Goal: Information Seeking & Learning: Learn about a topic

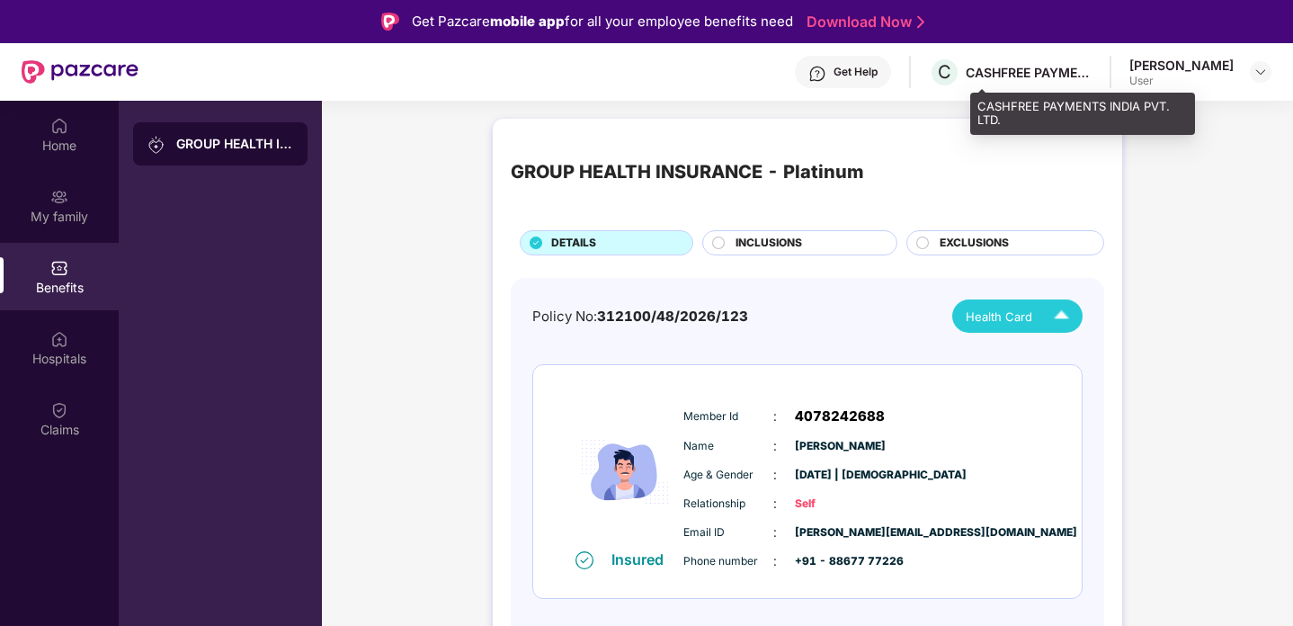
click at [1086, 66] on div "CASHFREE PAYMENTS INDIA PVT. LTD." at bounding box center [1029, 72] width 126 height 17
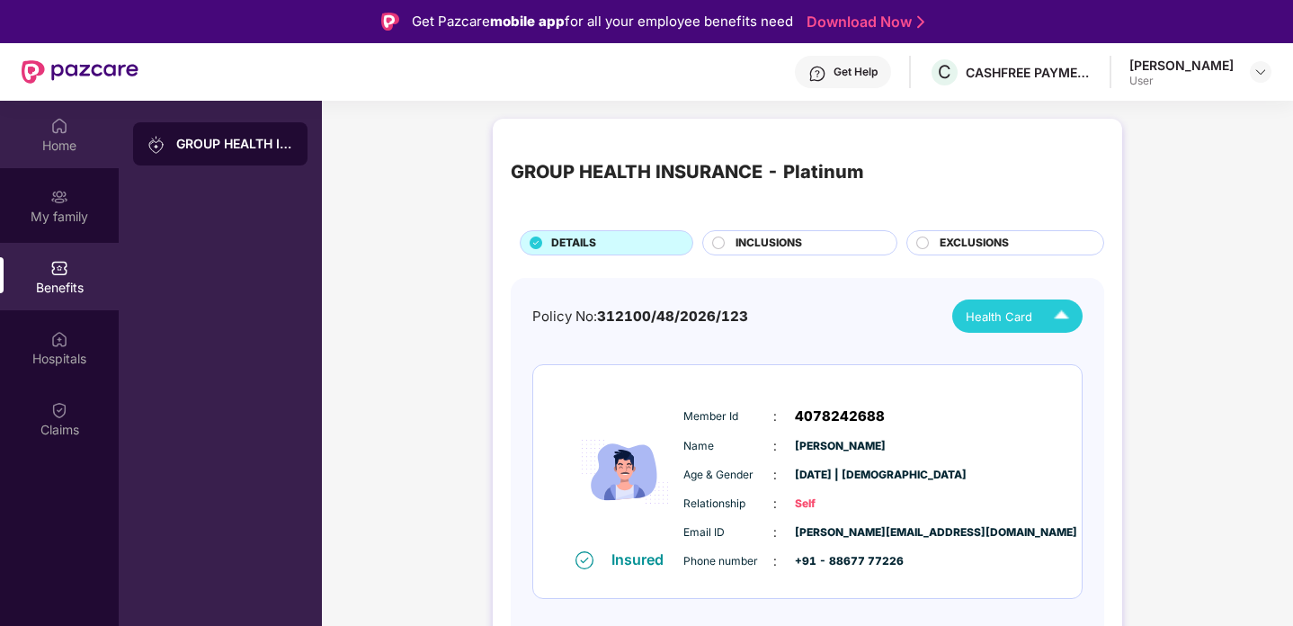
click at [86, 133] on div "Home" at bounding box center [59, 134] width 119 height 67
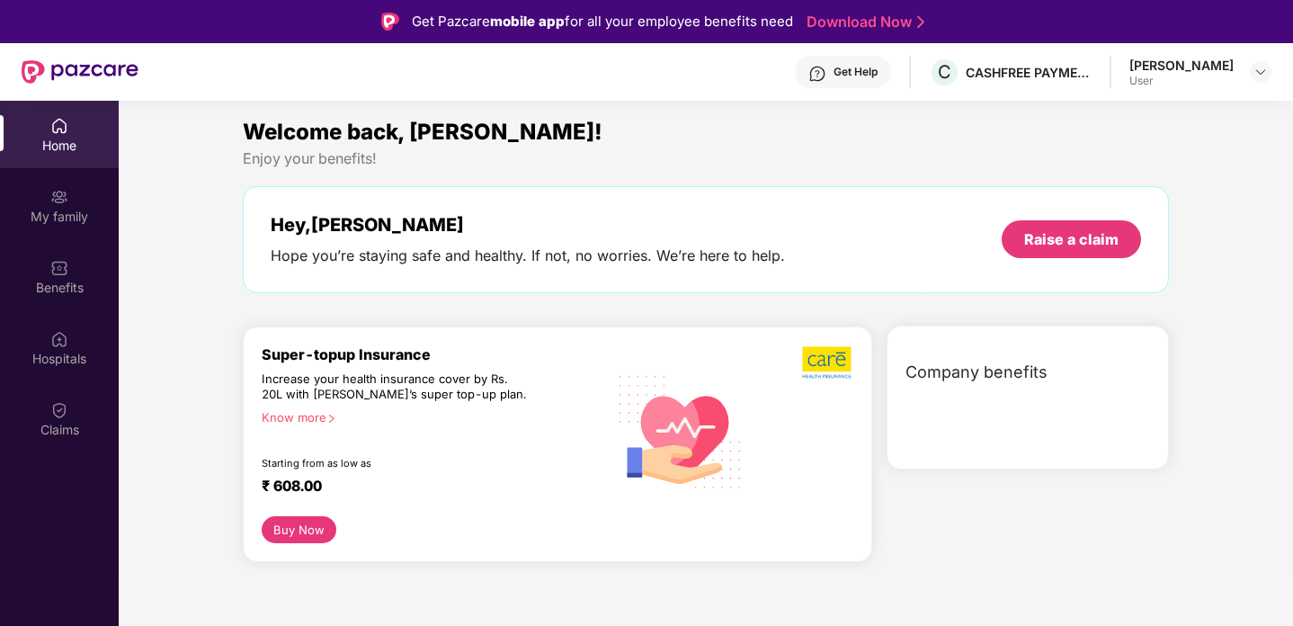
click at [86, 133] on div "Home" at bounding box center [59, 134] width 119 height 67
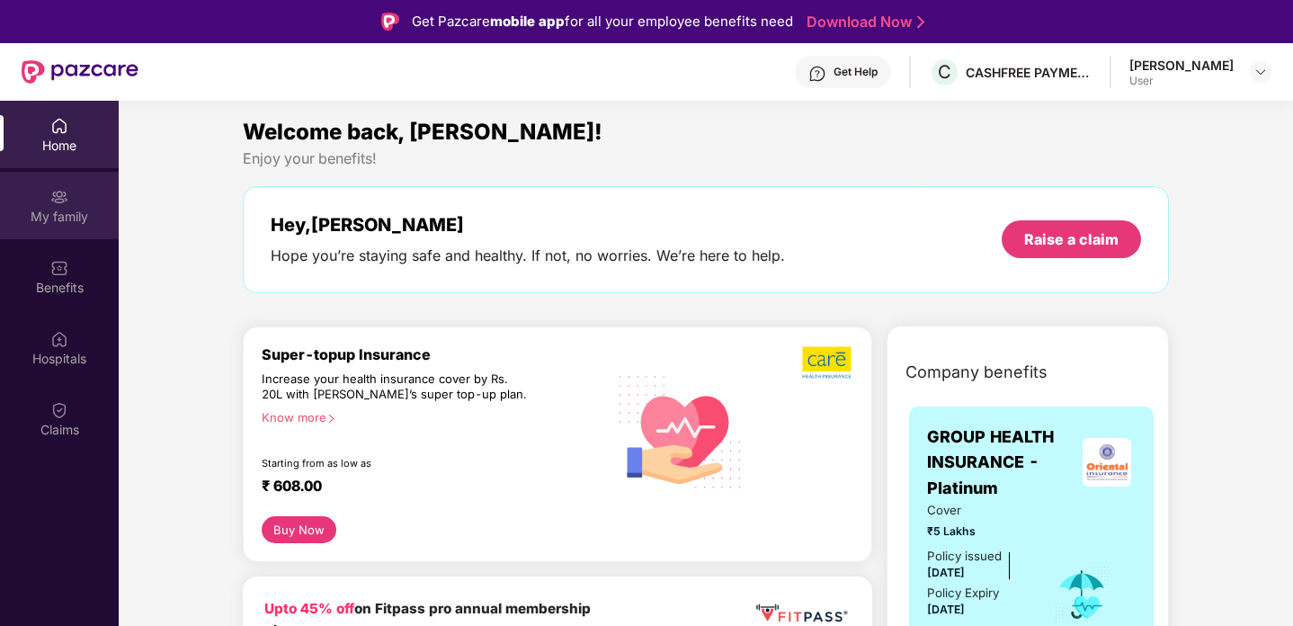
click at [64, 208] on div "My family" at bounding box center [59, 217] width 119 height 18
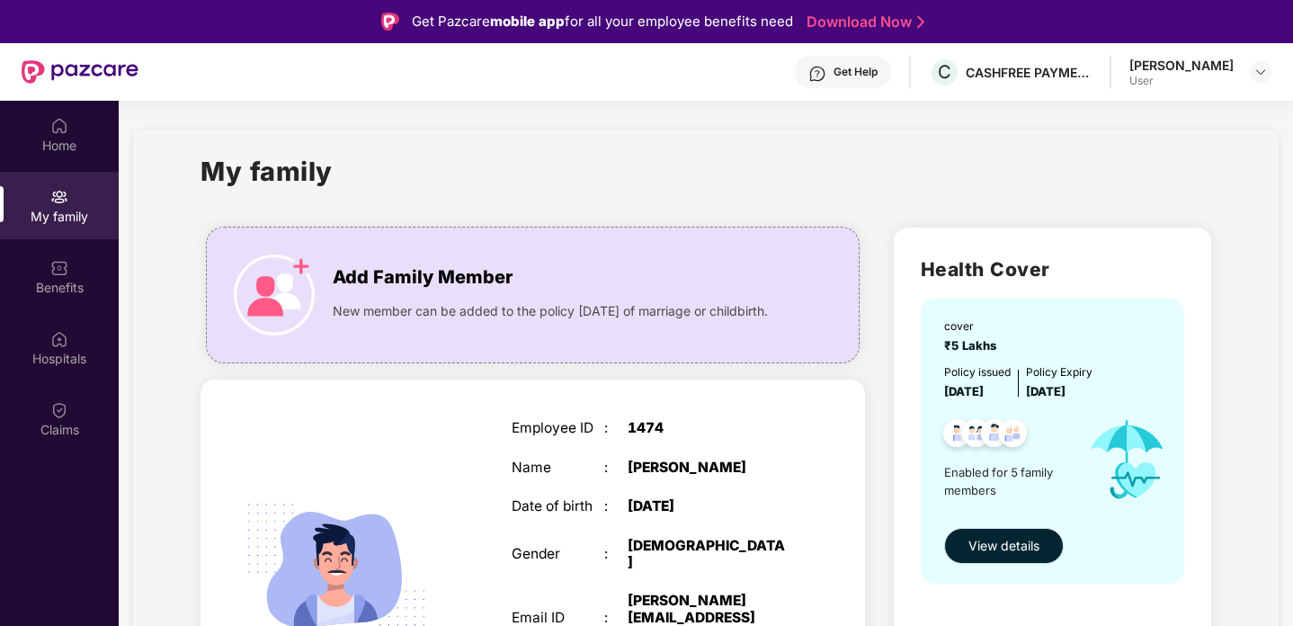
click at [988, 529] on button "View details" at bounding box center [1004, 546] width 120 height 36
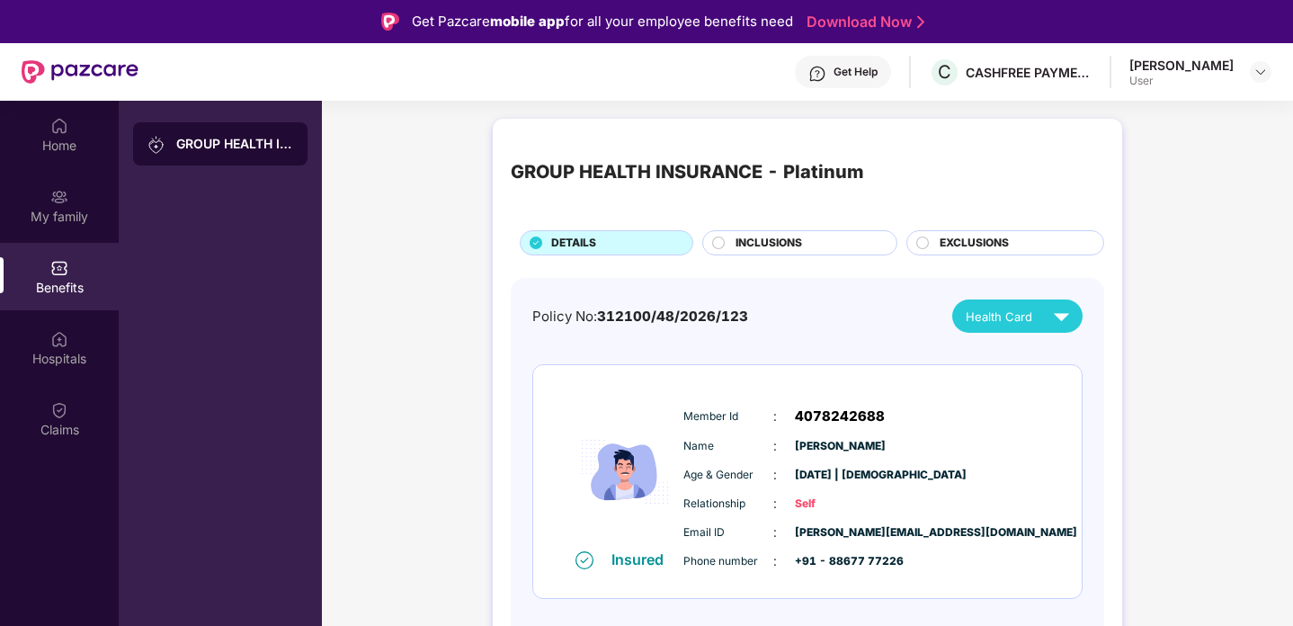
click at [962, 233] on div "EXCLUSIONS" at bounding box center [1005, 242] width 198 height 25
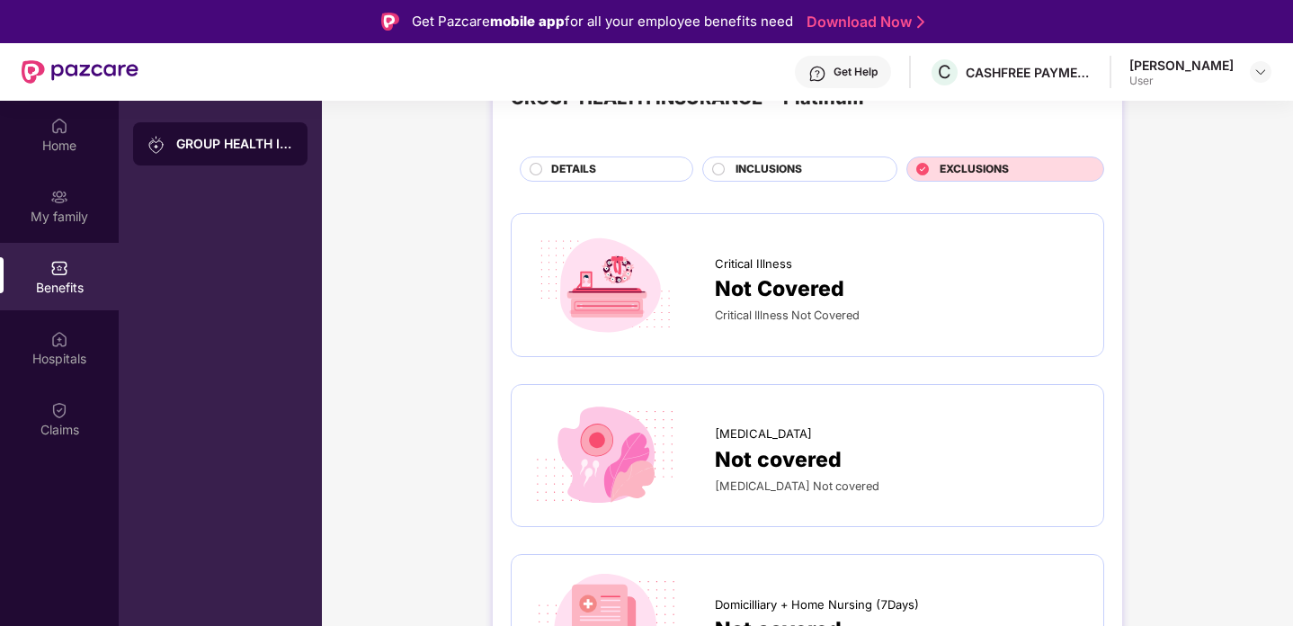
scroll to position [113, 0]
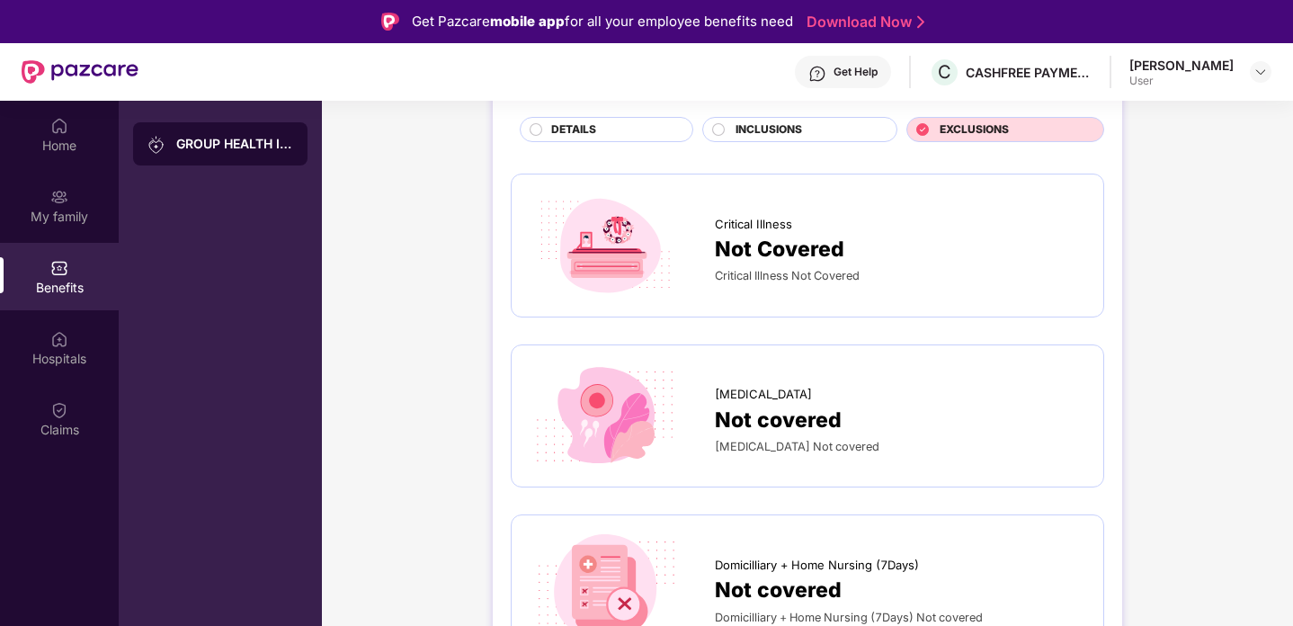
click at [907, 233] on div "Not Covered" at bounding box center [900, 249] width 370 height 32
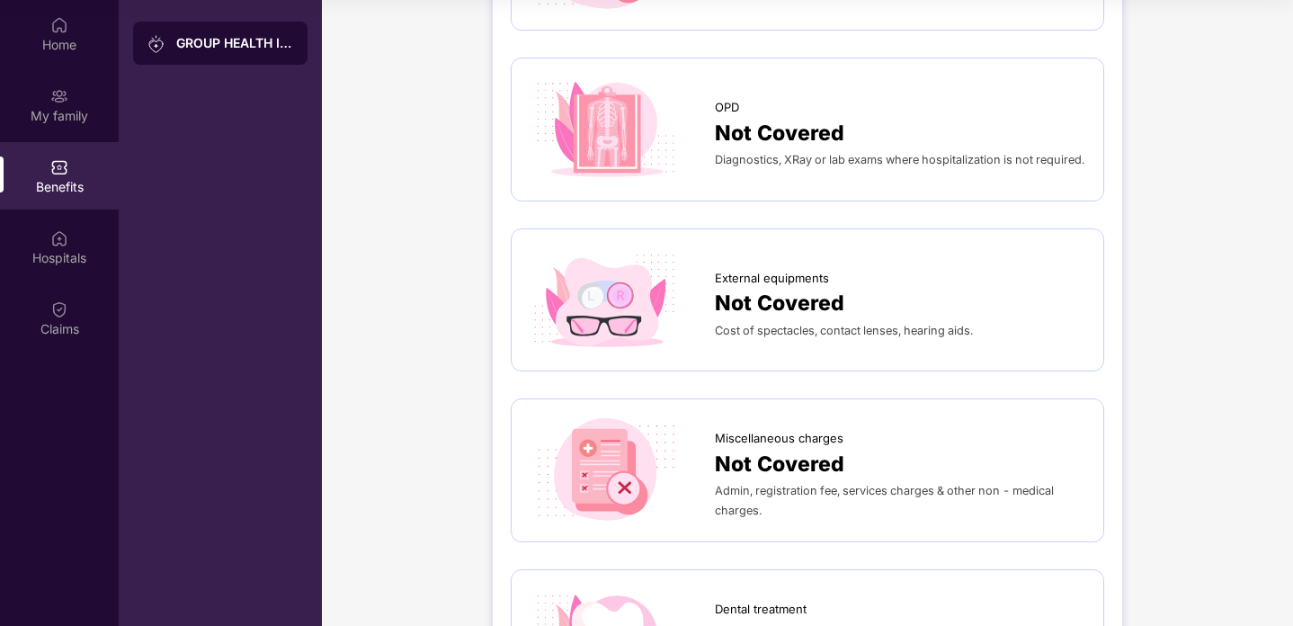
scroll to position [0, 0]
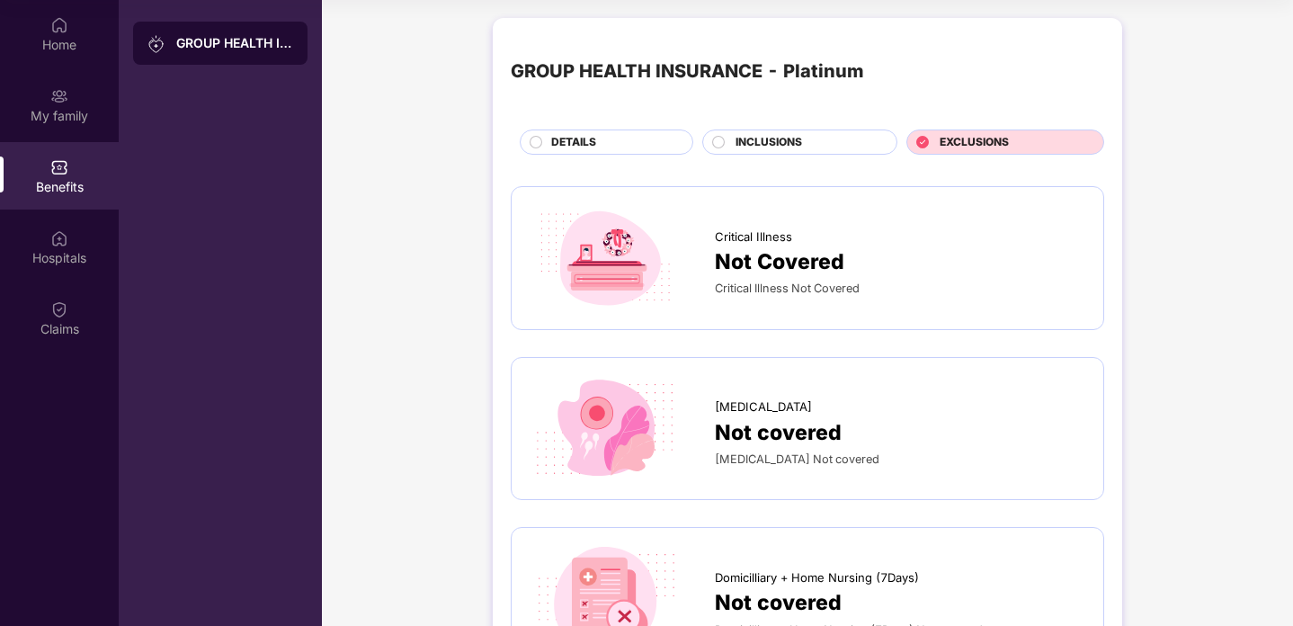
click at [839, 133] on div "INCLUSIONS" at bounding box center [799, 141] width 195 height 25
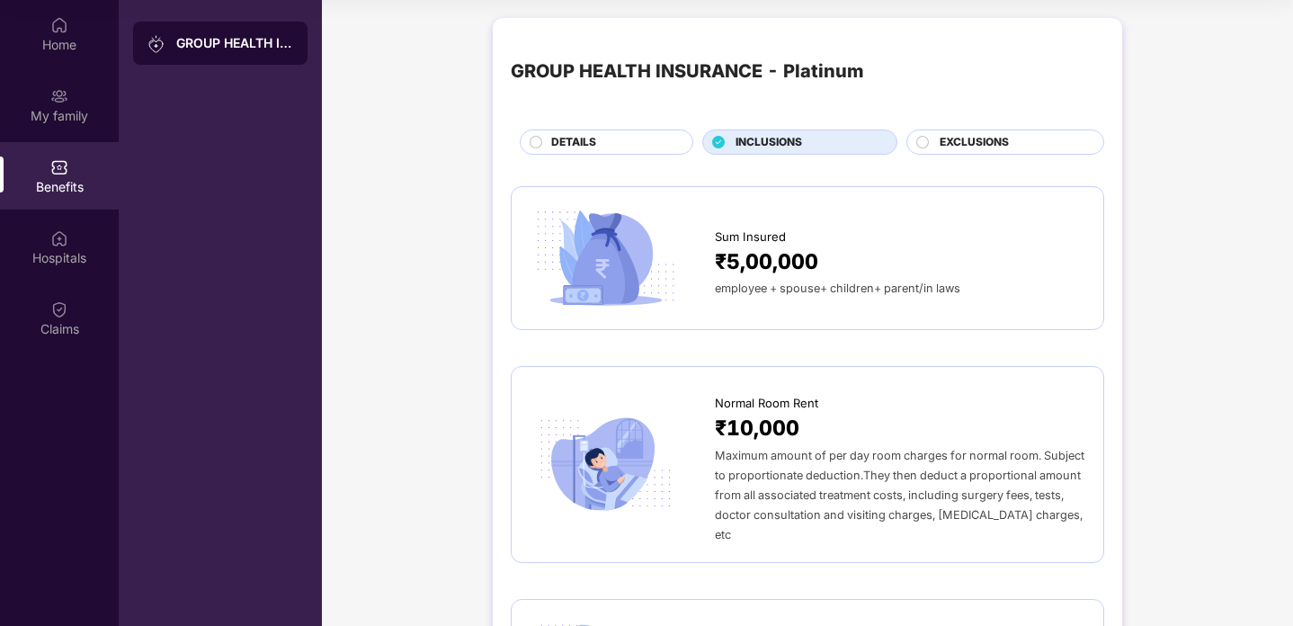
click at [662, 147] on div "DETAILS" at bounding box center [612, 144] width 141 height 20
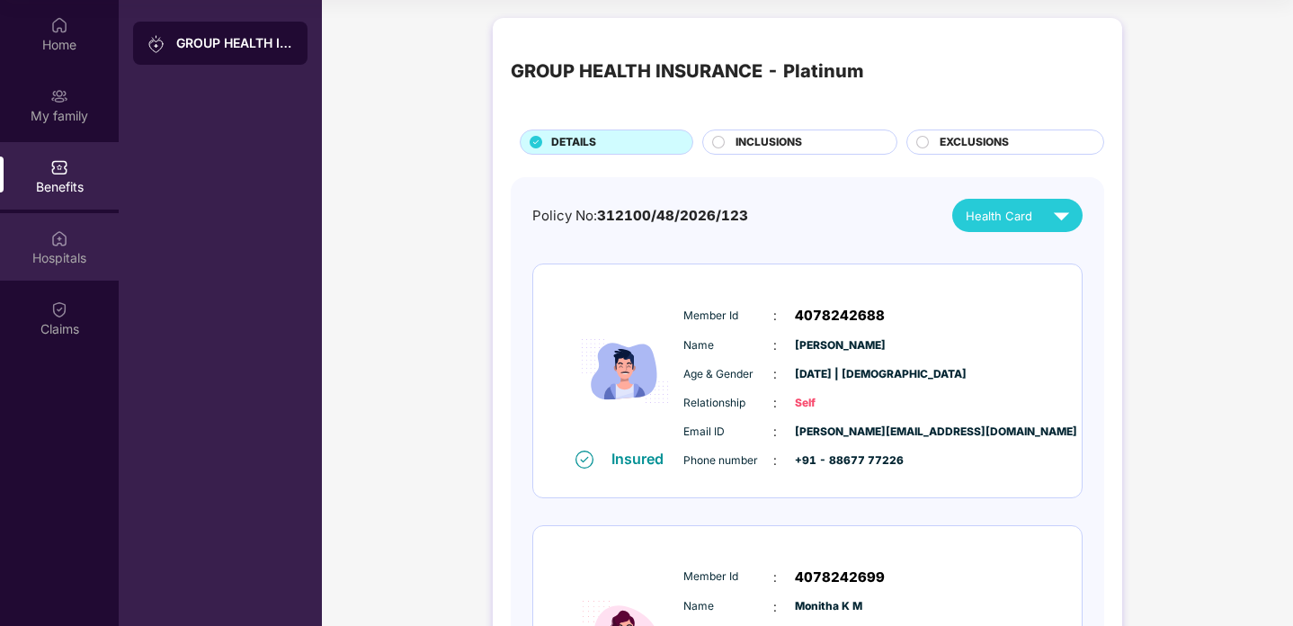
click at [53, 243] on img at bounding box center [59, 238] width 18 height 18
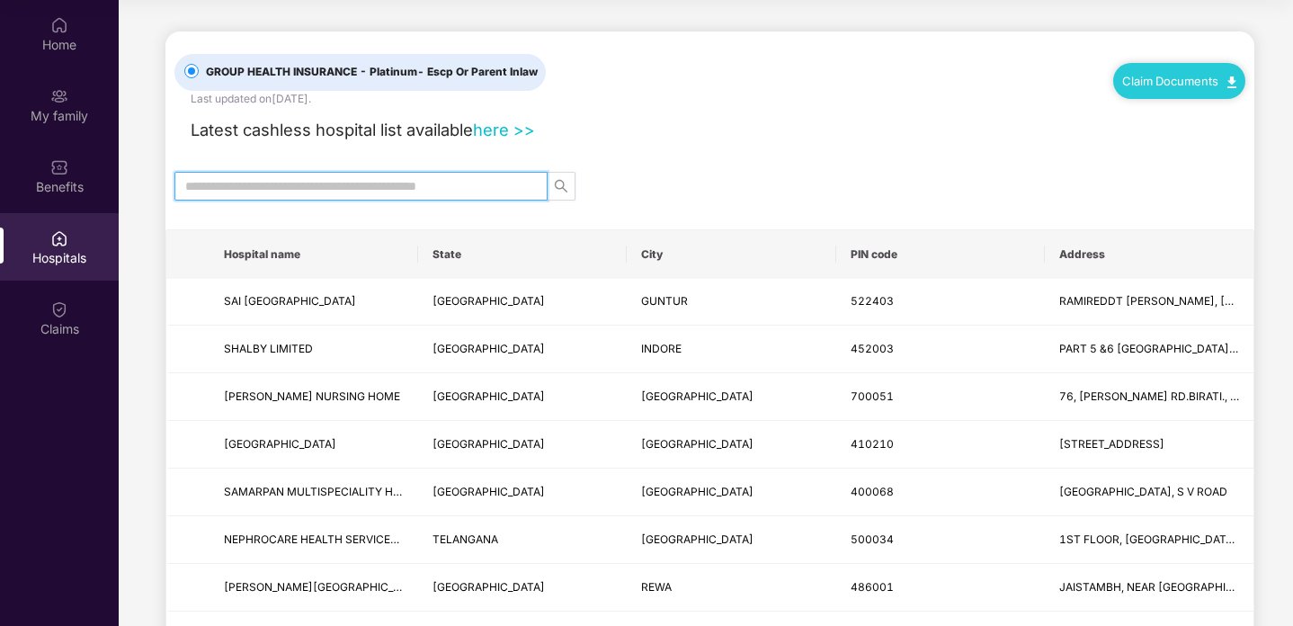
click at [413, 176] on input "text" at bounding box center [353, 186] width 337 height 20
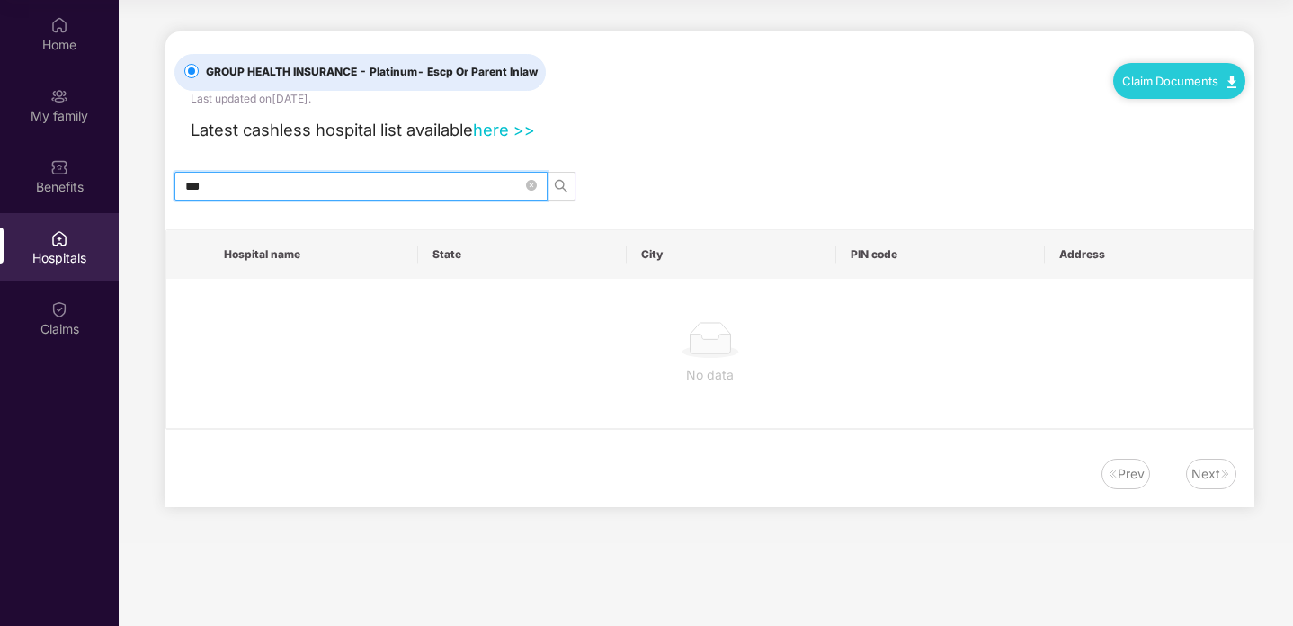
click at [413, 176] on input "***" at bounding box center [353, 186] width 337 height 20
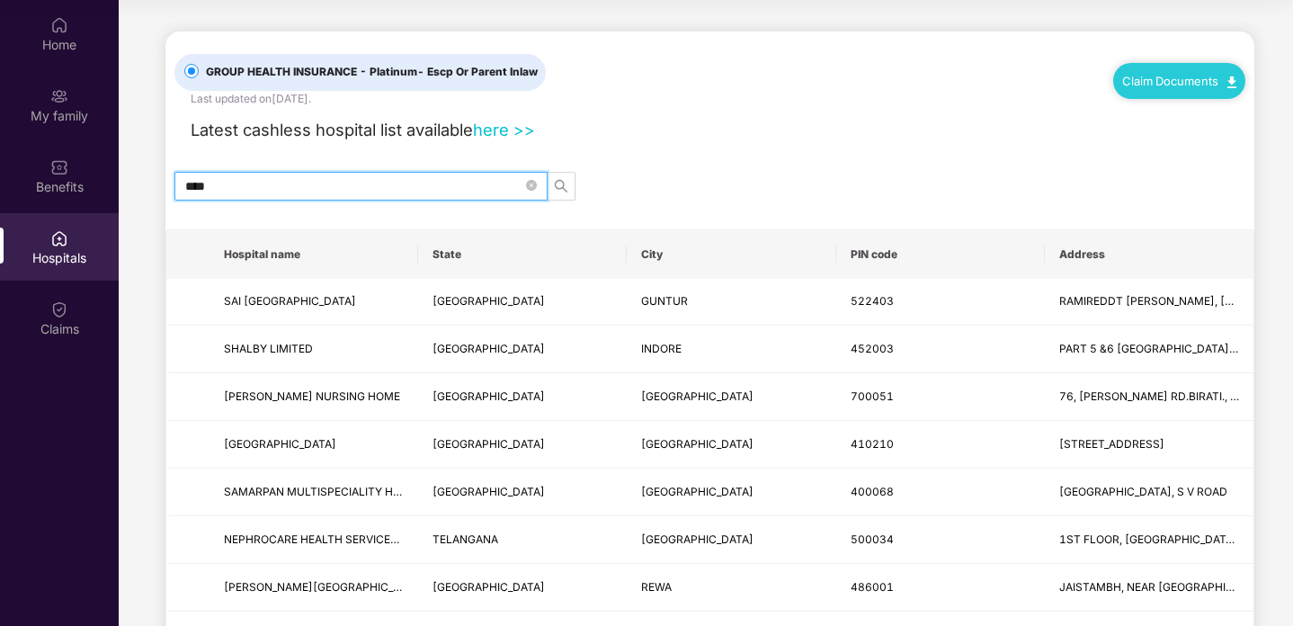
type input "*****"
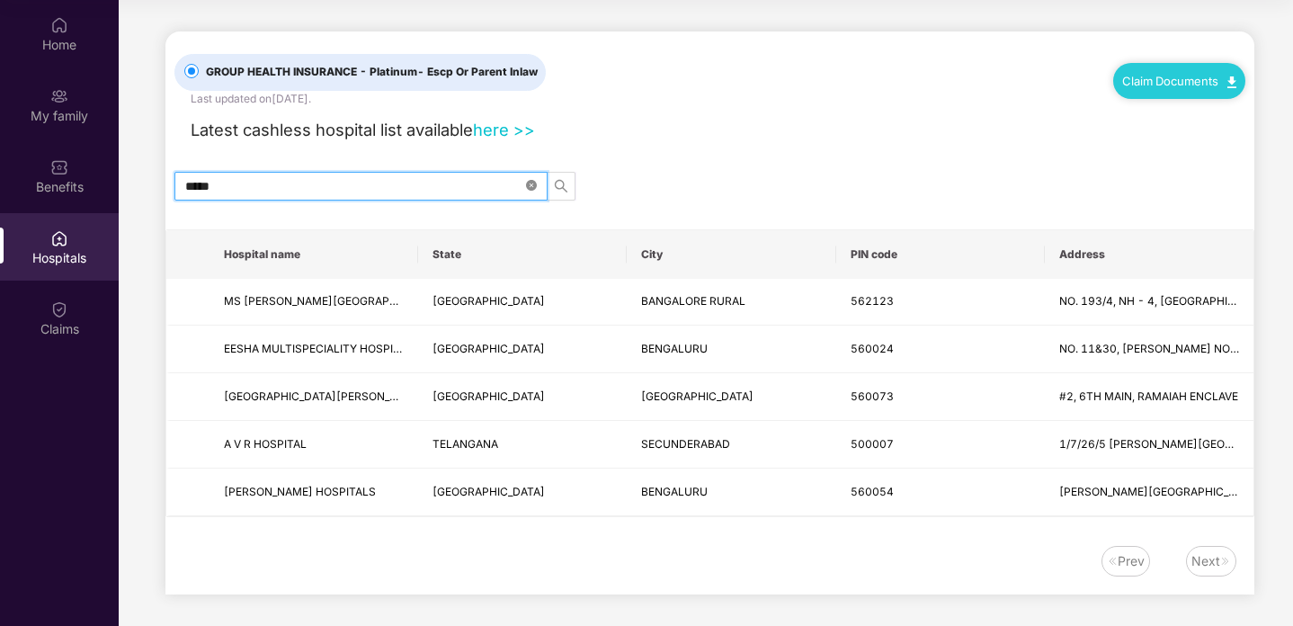
click at [529, 186] on icon "close-circle" at bounding box center [531, 185] width 11 height 11
click at [470, 192] on input "text" at bounding box center [353, 186] width 337 height 20
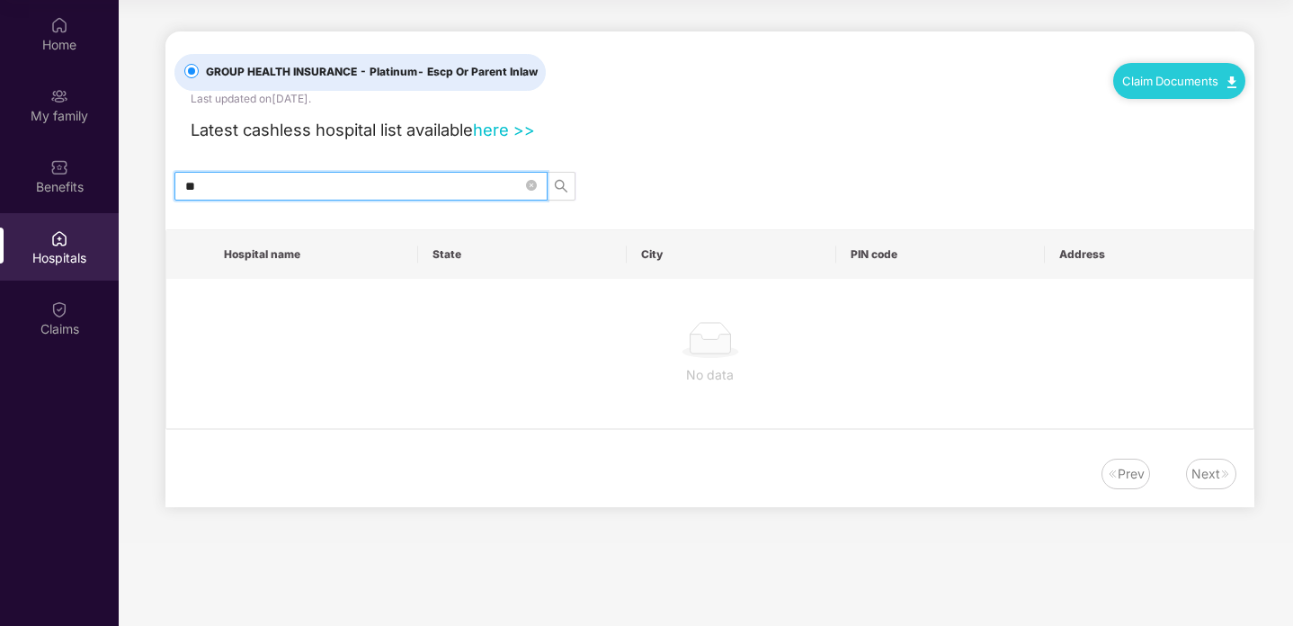
type input "*"
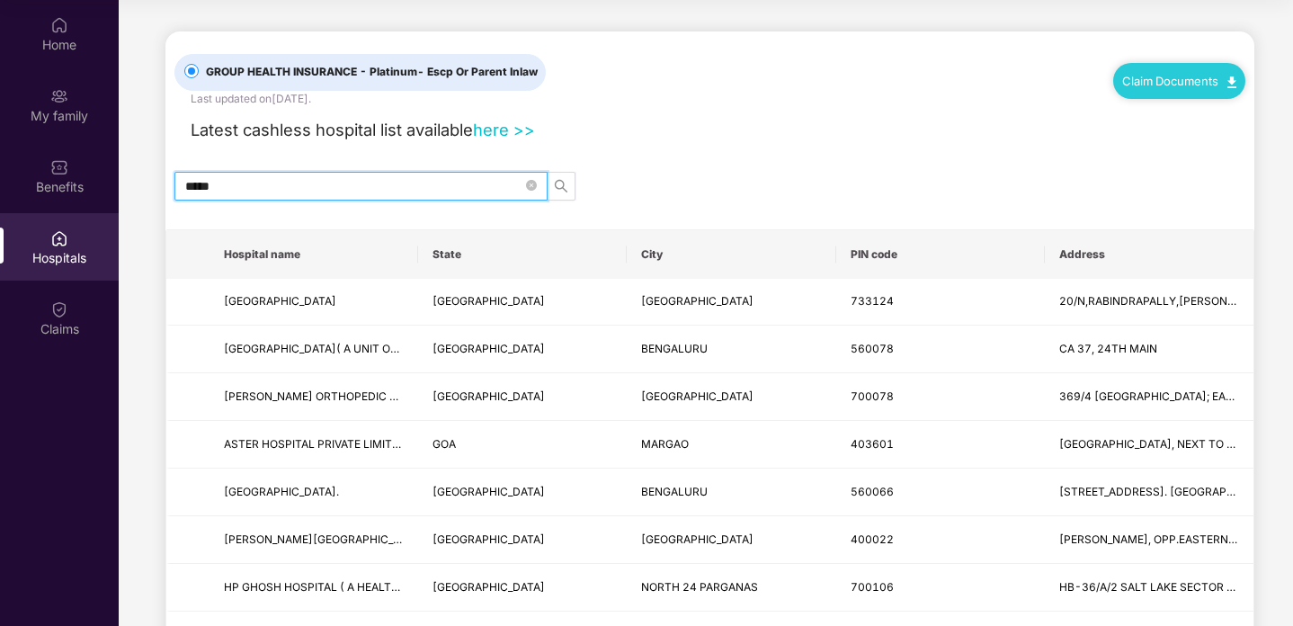
click at [471, 183] on input "*****" at bounding box center [353, 186] width 337 height 20
drag, startPoint x: 347, startPoint y: 175, endPoint x: 105, endPoint y: 174, distance: 241.9
click at [105, 174] on div "Home My family Benefits Hospitals Claims GROUP HEALTH INSURANCE - Platinum - Es…" at bounding box center [646, 313] width 1293 height 626
drag, startPoint x: 248, startPoint y: 183, endPoint x: 120, endPoint y: 183, distance: 128.6
click at [120, 183] on main "GROUP HEALTH INSURANCE - Platinum - Escp Or Parent Inlaw Last updated on [DATE]…" at bounding box center [706, 625] width 1174 height 1250
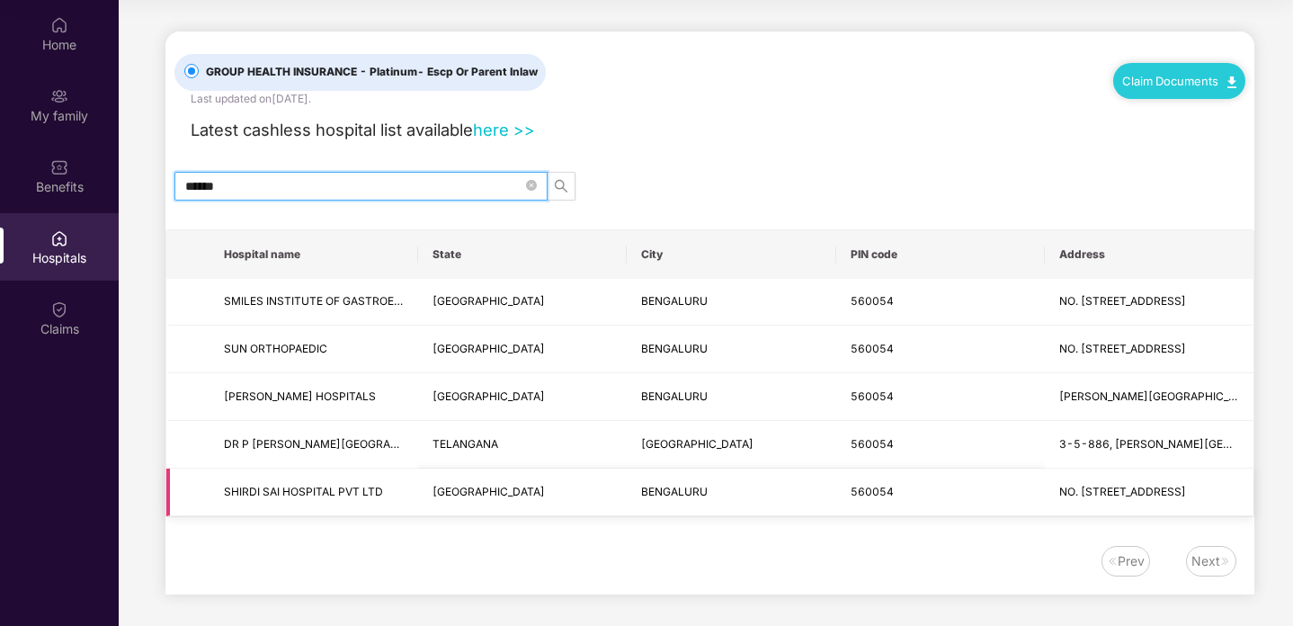
scroll to position [13, 0]
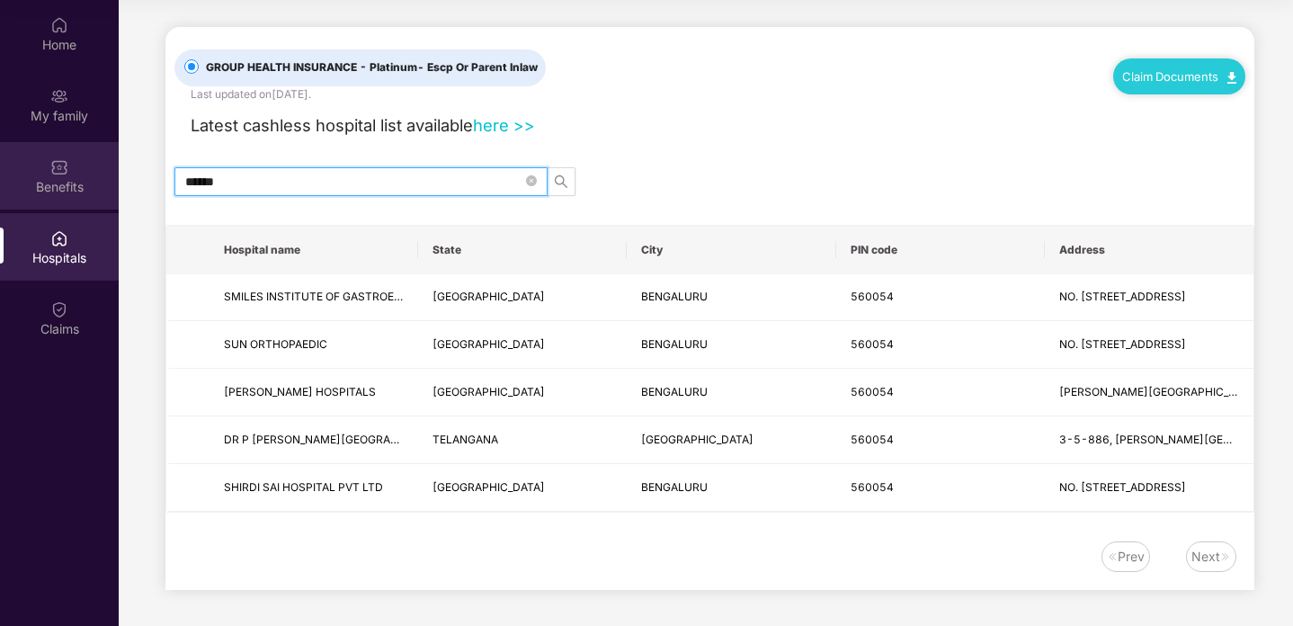
drag, startPoint x: 266, startPoint y: 173, endPoint x: 114, endPoint y: 173, distance: 152.0
click at [114, 173] on div "Home My family Benefits Hospitals Claims GROUP HEALTH INSURANCE - Platinum - Es…" at bounding box center [646, 313] width 1293 height 626
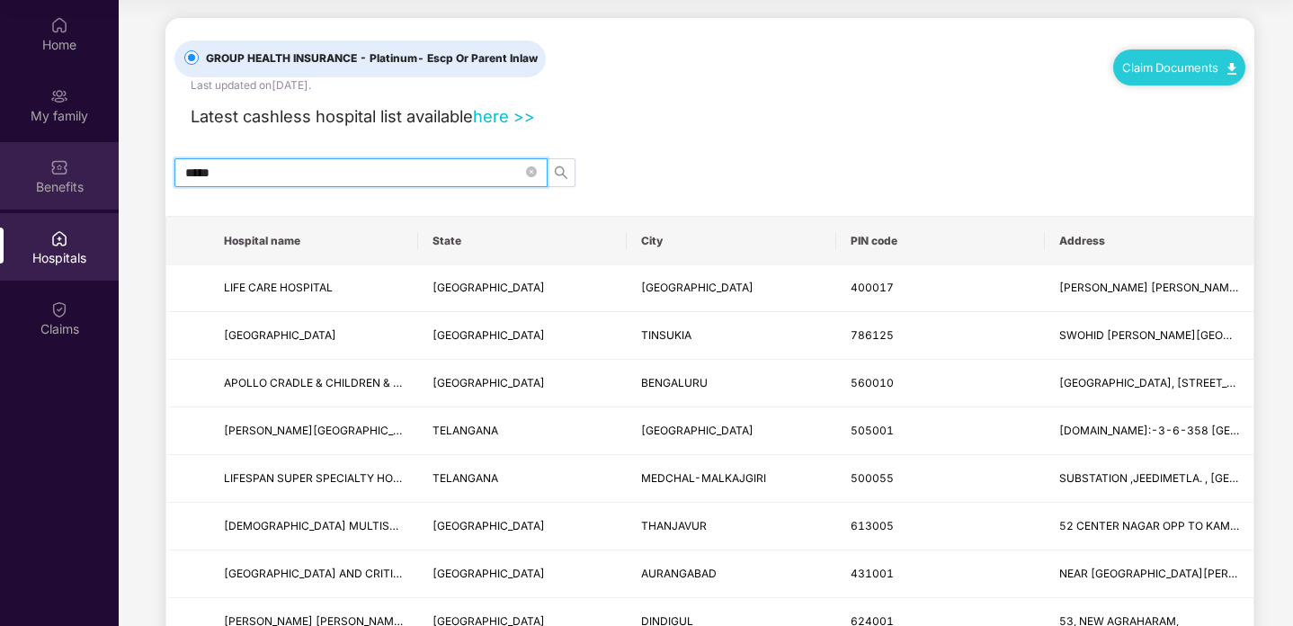
scroll to position [0, 0]
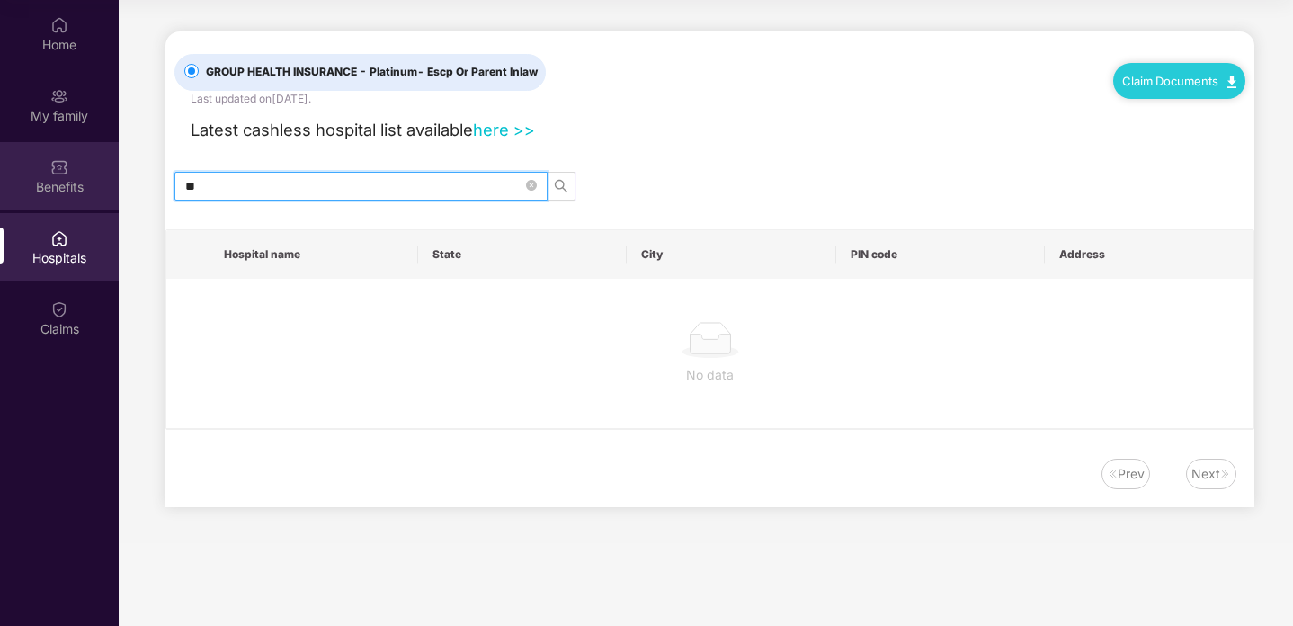
type input "*"
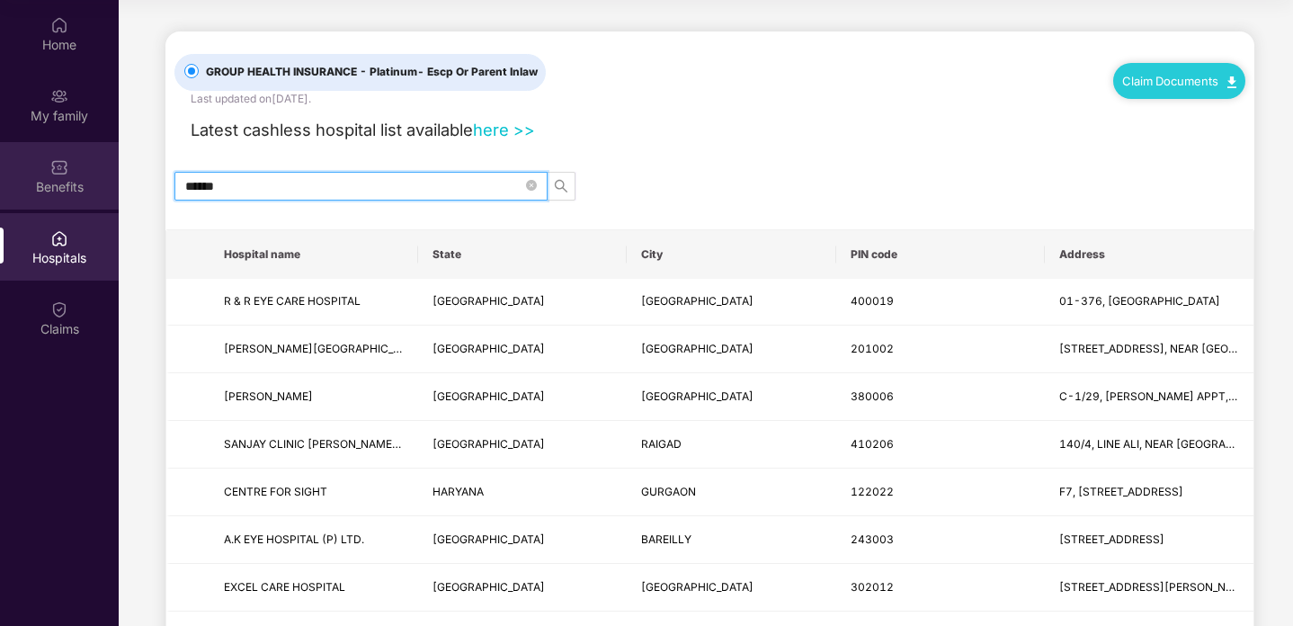
drag, startPoint x: 281, startPoint y: 188, endPoint x: 98, endPoint y: 183, distance: 183.5
click at [98, 183] on div "Home My family Benefits Hospitals Claims GROUP HEALTH INSURANCE - Platinum - Es…" at bounding box center [646, 313] width 1293 height 626
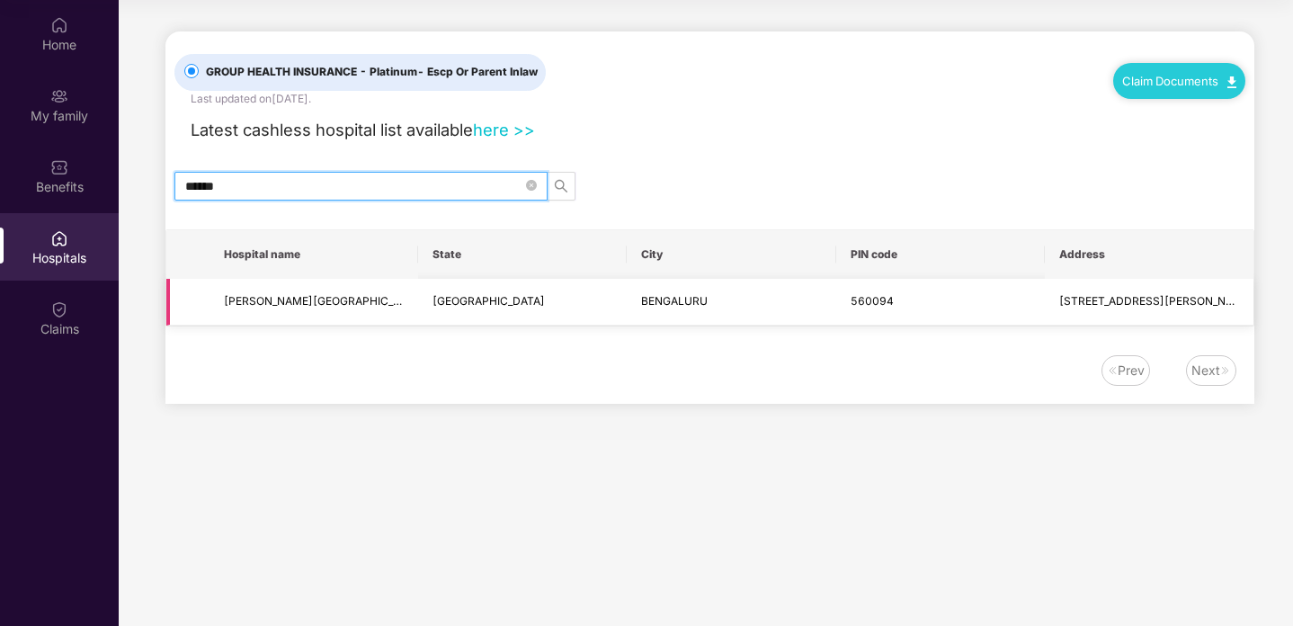
click at [1182, 304] on span "[STREET_ADDRESS][PERSON_NAME] STAGE" at bounding box center [1175, 300] width 232 height 13
drag, startPoint x: 264, startPoint y: 185, endPoint x: 164, endPoint y: 183, distance: 100.7
click at [164, 183] on main "GROUP HEALTH INSURANCE - Platinum - Escp Or Parent Inlaw Last updated on [DATE]…" at bounding box center [706, 220] width 1174 height 440
drag, startPoint x: 381, startPoint y: 183, endPoint x: 165, endPoint y: 183, distance: 215.8
click at [165, 183] on div "******" at bounding box center [709, 186] width 1089 height 29
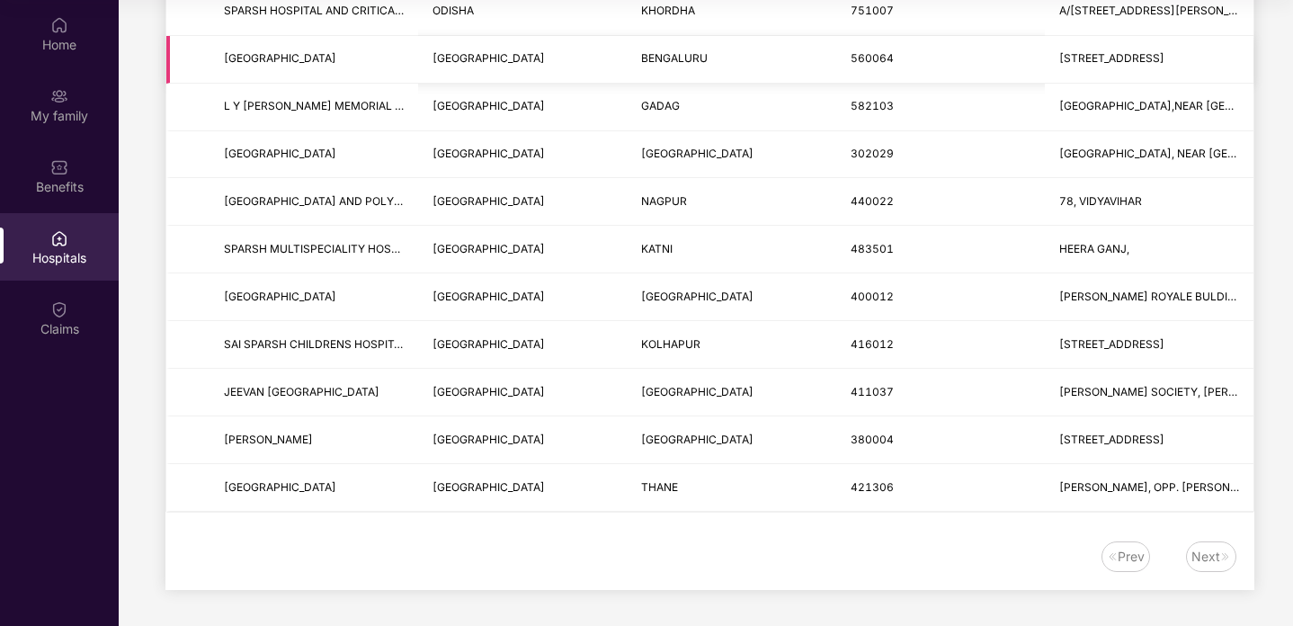
scroll to position [1199, 0]
type input "******"
click at [1200, 553] on div "Next" at bounding box center [1205, 557] width 29 height 20
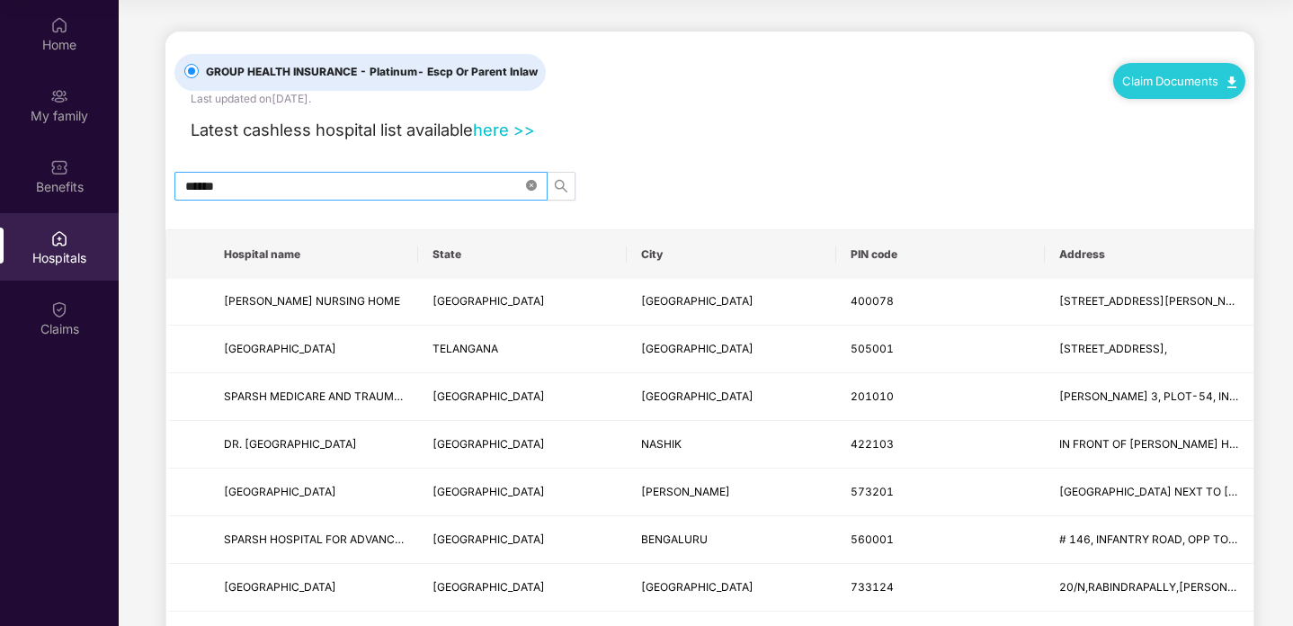
click at [531, 187] on icon "close-circle" at bounding box center [531, 185] width 11 height 11
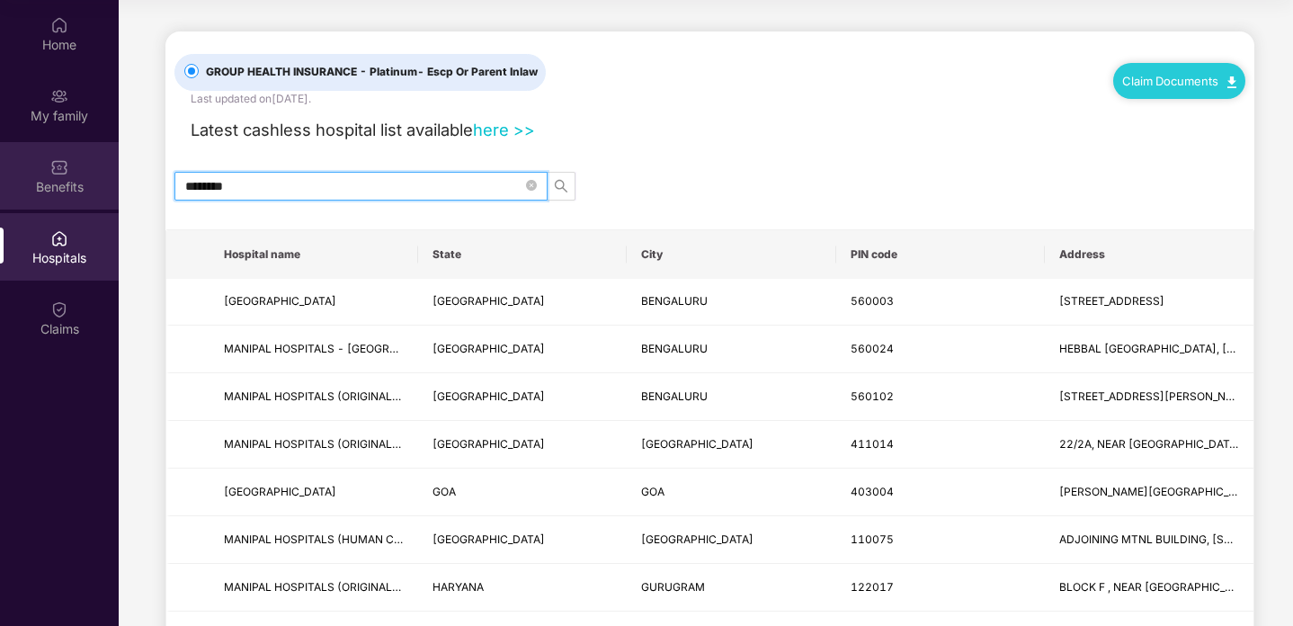
drag, startPoint x: 433, startPoint y: 186, endPoint x: 0, endPoint y: 176, distance: 432.6
click at [0, 176] on div "Home My family Benefits Hospitals Claims GROUP HEALTH INSURANCE - Platinum - Es…" at bounding box center [646, 313] width 1293 height 626
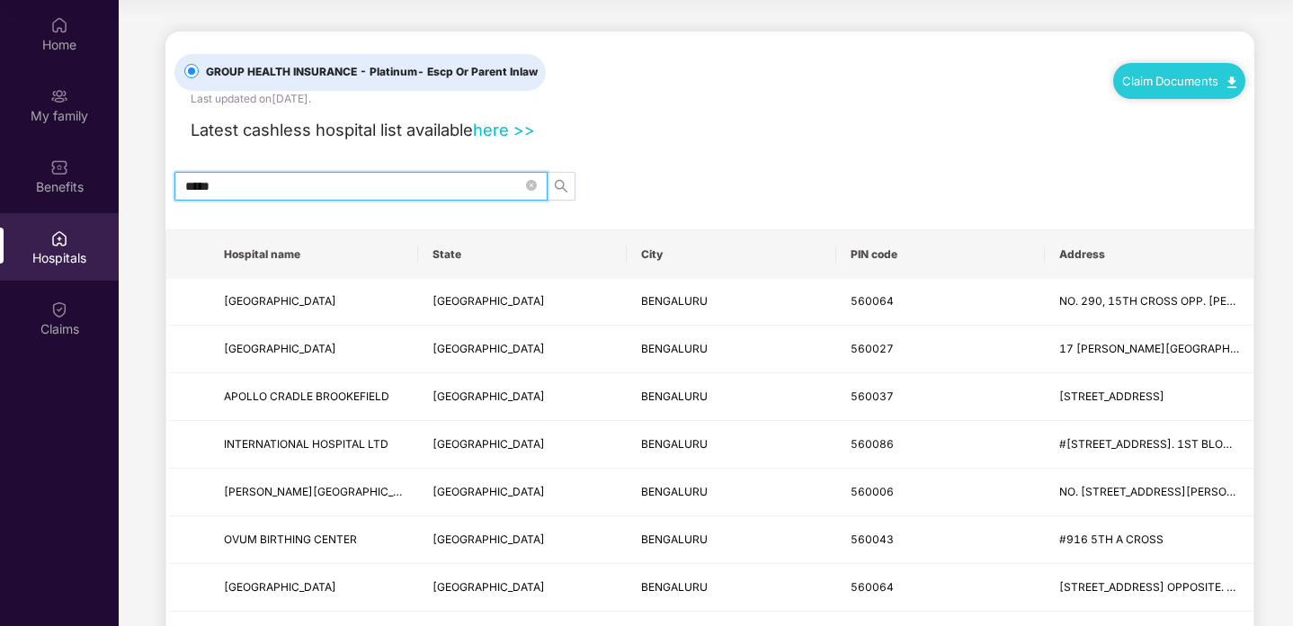
type input "******"
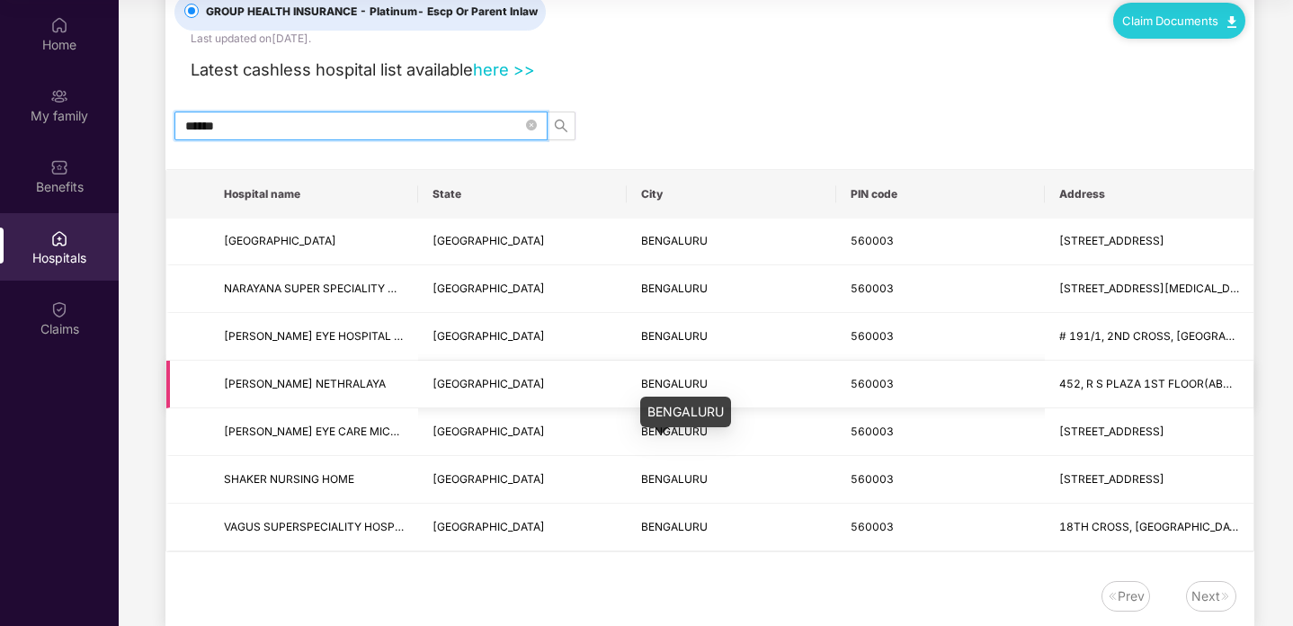
scroll to position [58, 0]
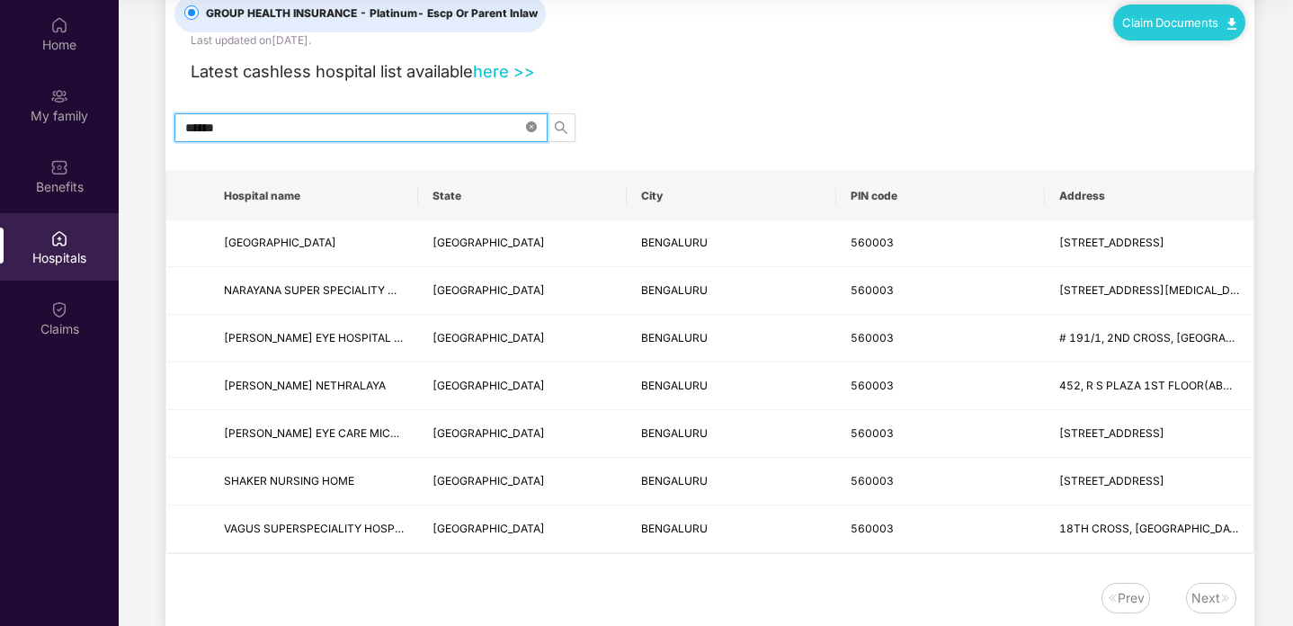
click at [531, 124] on icon "close-circle" at bounding box center [531, 126] width 11 height 11
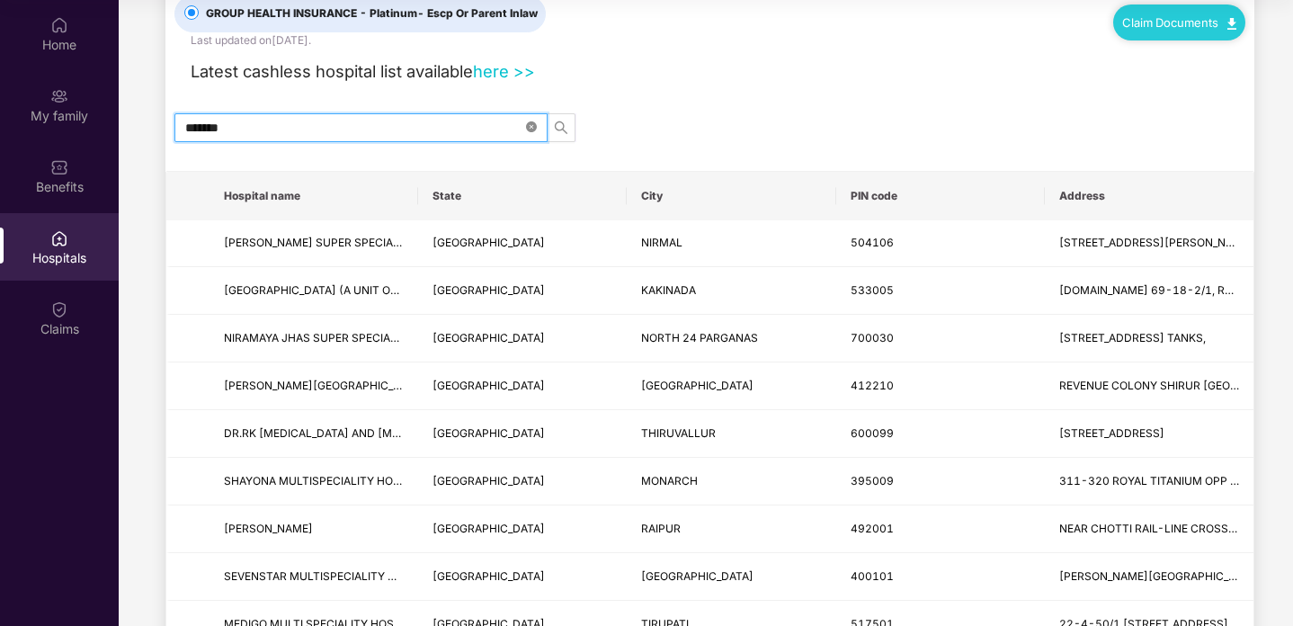
scroll to position [0, 0]
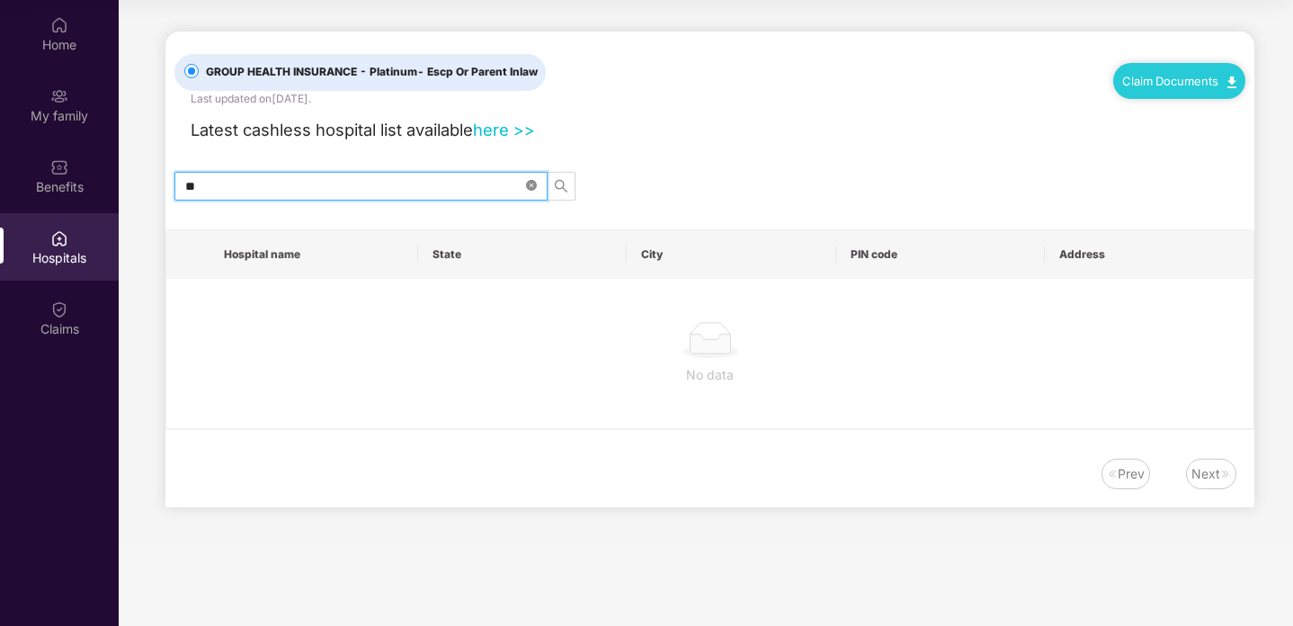
type input "*"
type input "******"
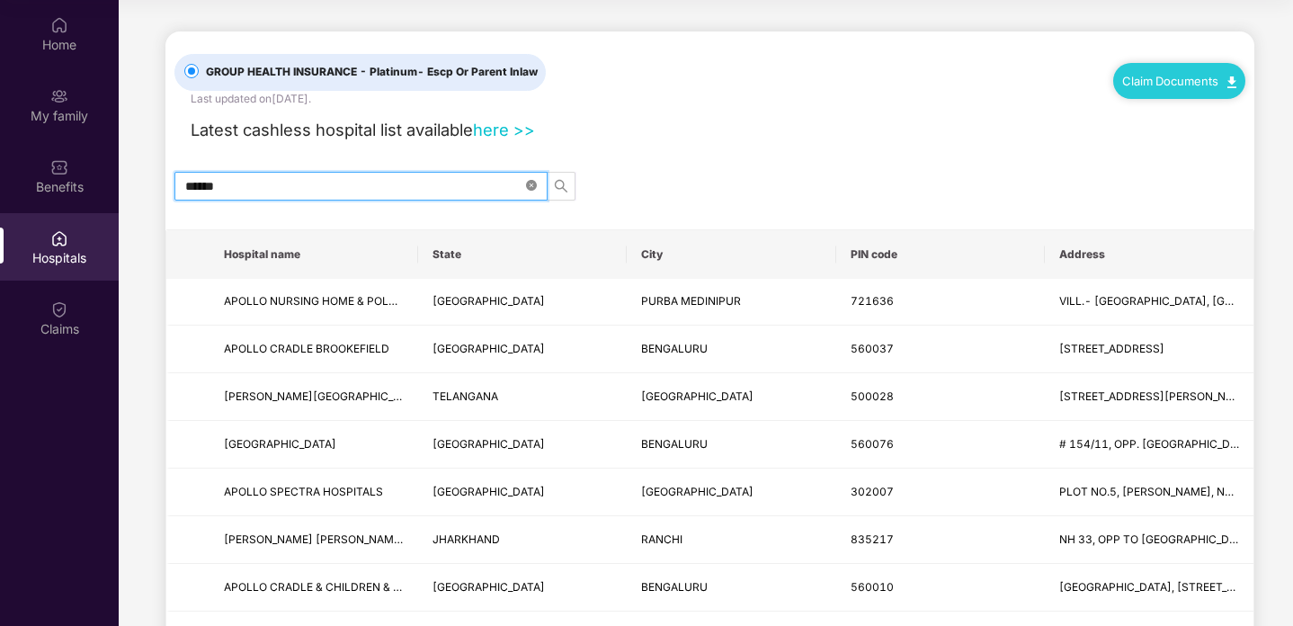
click at [529, 181] on icon "close-circle" at bounding box center [531, 185] width 11 height 11
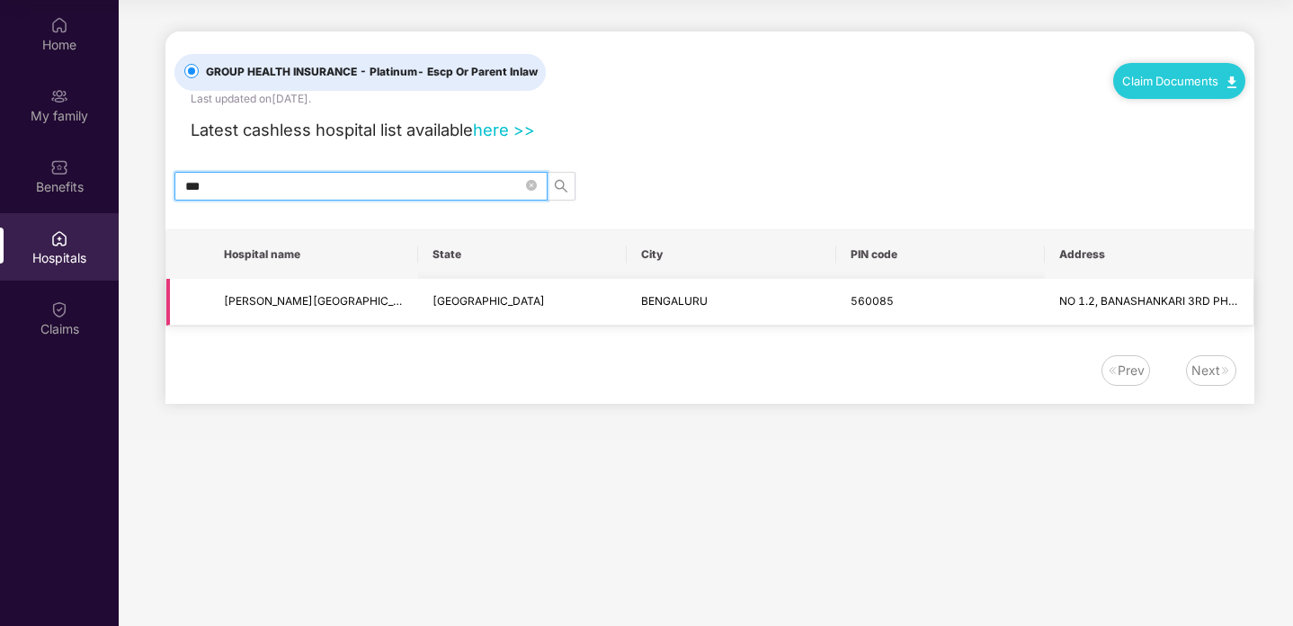
type input "***"
click at [362, 316] on td "[PERSON_NAME][GEOGRAPHIC_DATA][PERSON_NAME] ([GEOGRAPHIC_DATA]) [GEOGRAPHIC_DAT…" at bounding box center [314, 303] width 209 height 48
click at [531, 189] on icon "close-circle" at bounding box center [531, 185] width 11 height 11
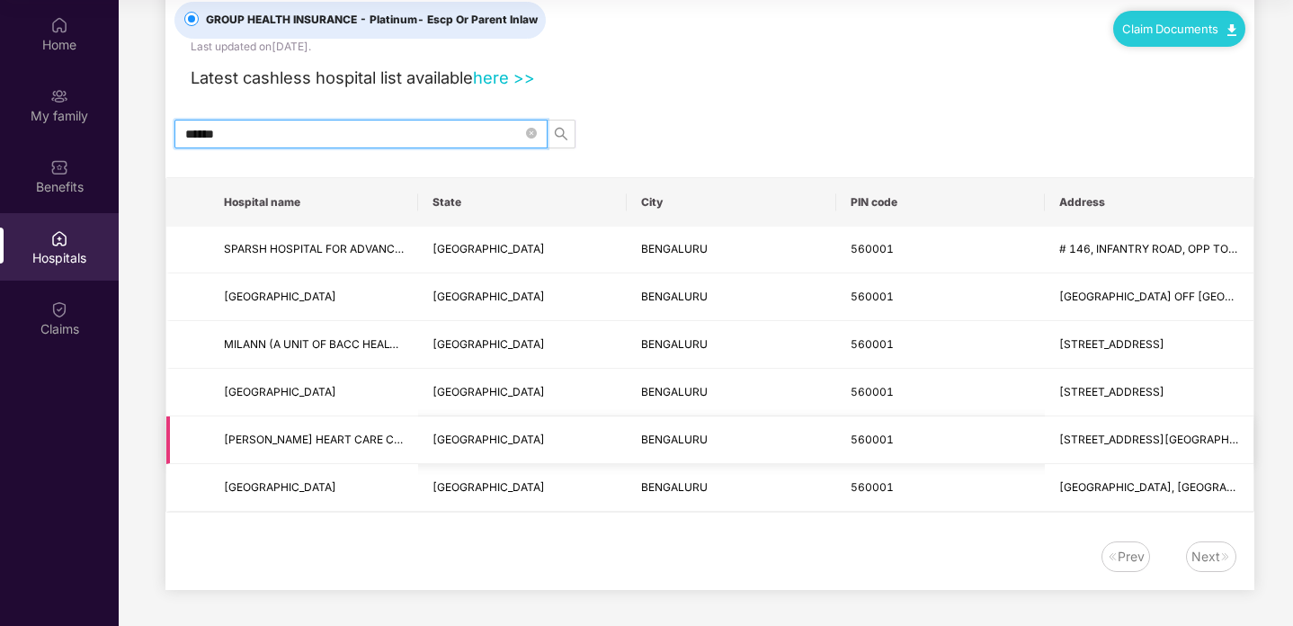
scroll to position [63, 0]
type input "******"
click at [1209, 553] on div "Next" at bounding box center [1205, 557] width 29 height 20
click at [809, 66] on div "Latest cashless hospital list available here >>" at bounding box center [709, 73] width 1071 height 35
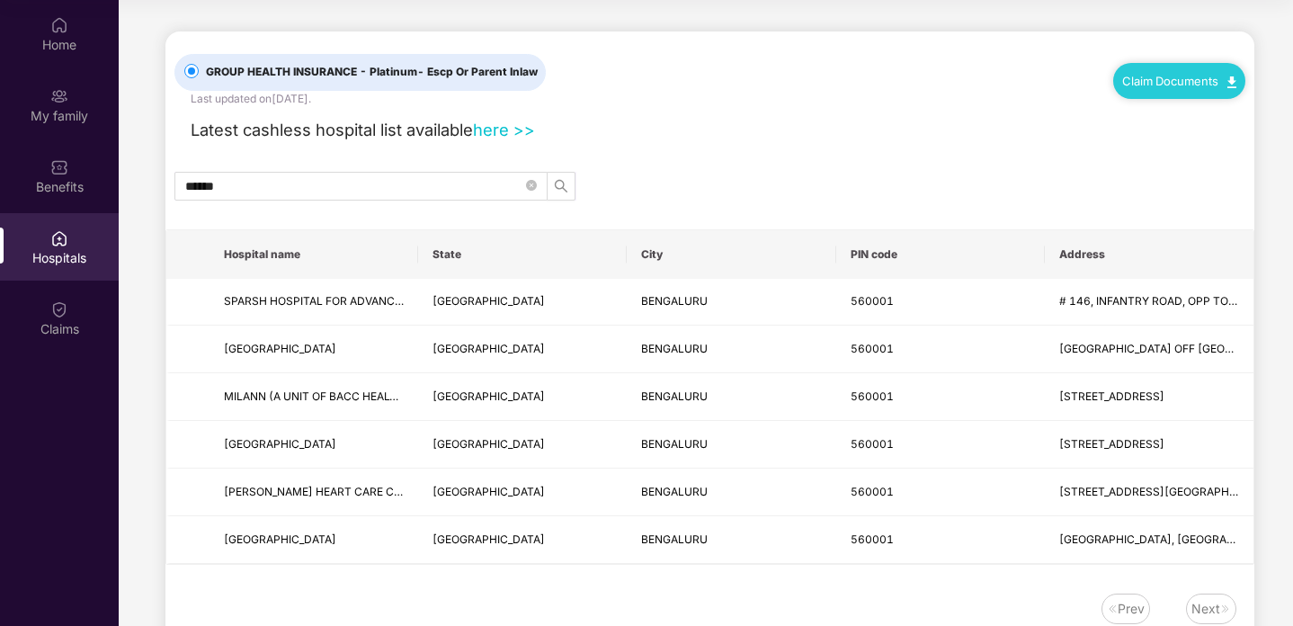
click at [1165, 80] on link "Claim Documents" at bounding box center [1179, 81] width 114 height 14
click at [992, 172] on div "******" at bounding box center [709, 186] width 1089 height 29
click at [442, 68] on span "- Escp Or Parent Inlaw" at bounding box center [477, 71] width 120 height 13
click at [84, 109] on div "My family" at bounding box center [59, 116] width 119 height 18
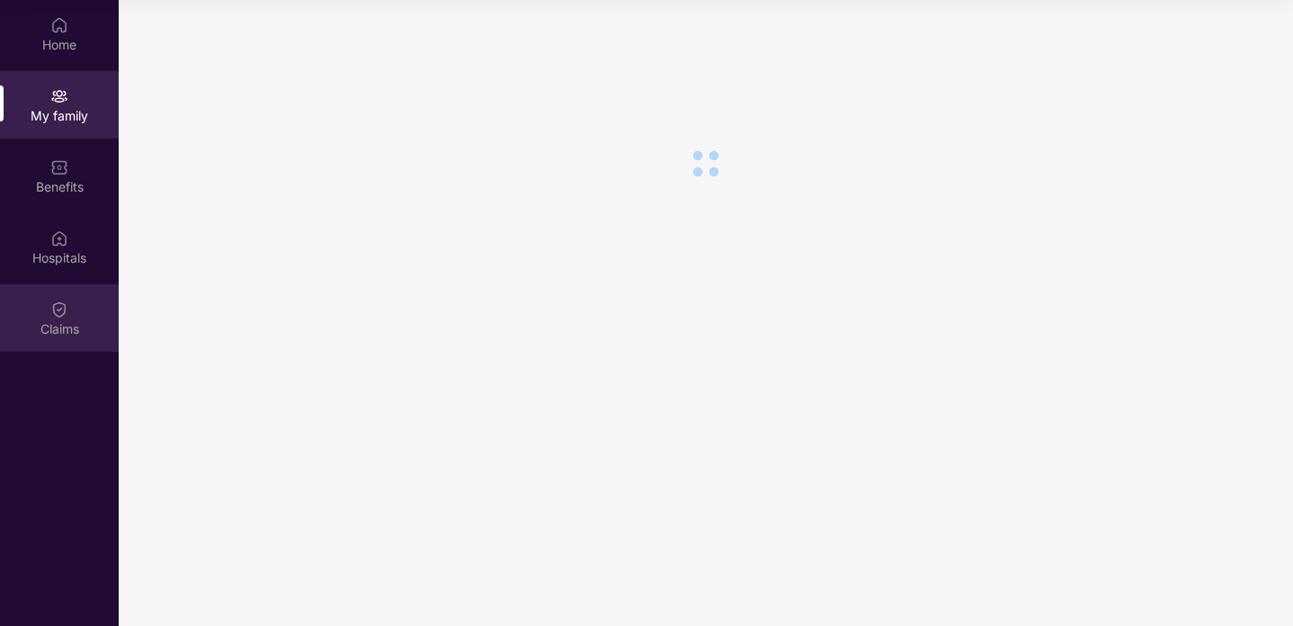
click at [78, 299] on div "Claims" at bounding box center [59, 317] width 119 height 67
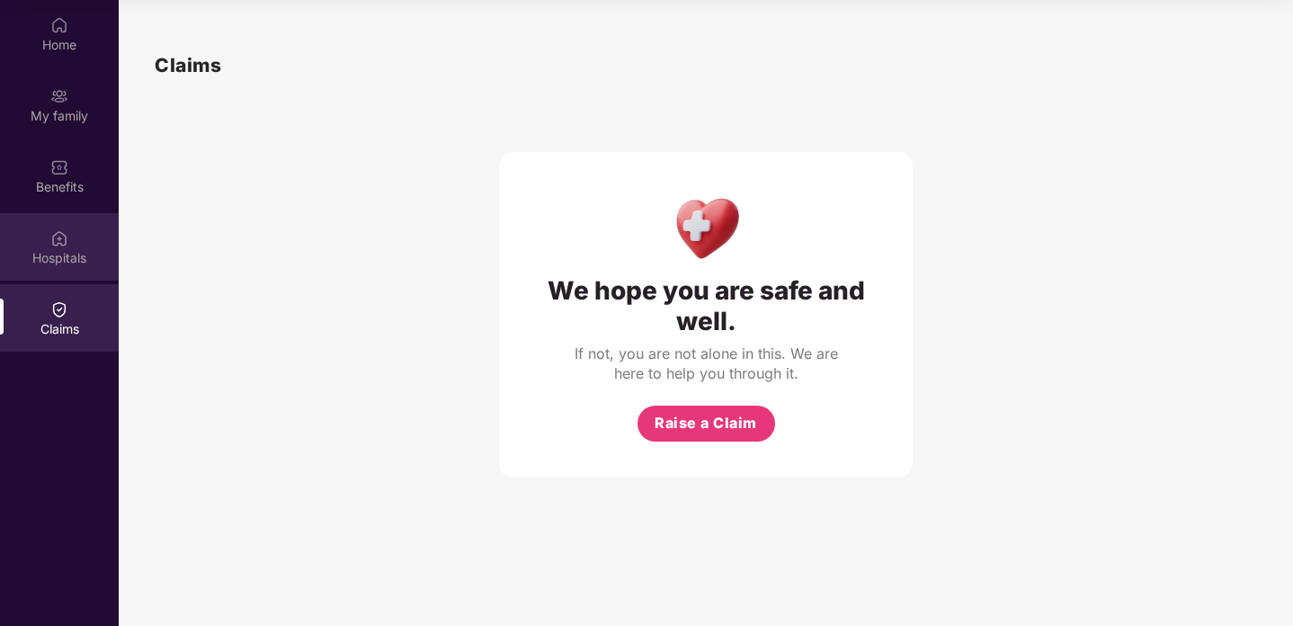
click at [76, 246] on div "Hospitals" at bounding box center [59, 246] width 119 height 67
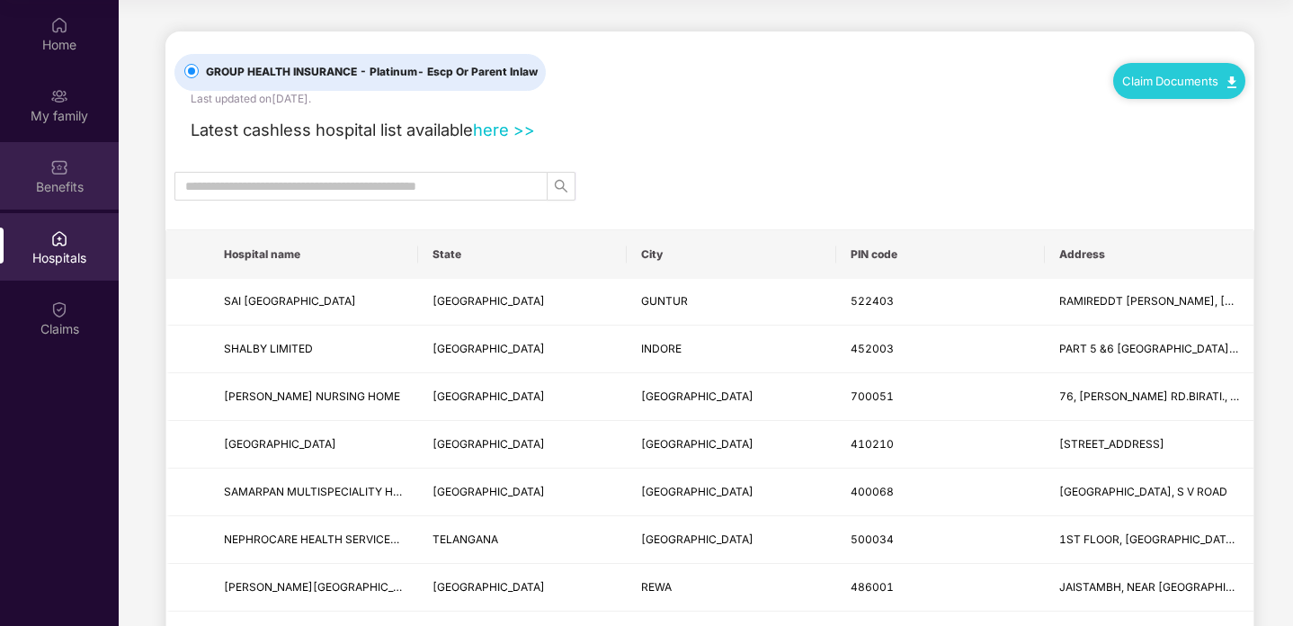
click at [75, 193] on div "Benefits" at bounding box center [59, 187] width 119 height 18
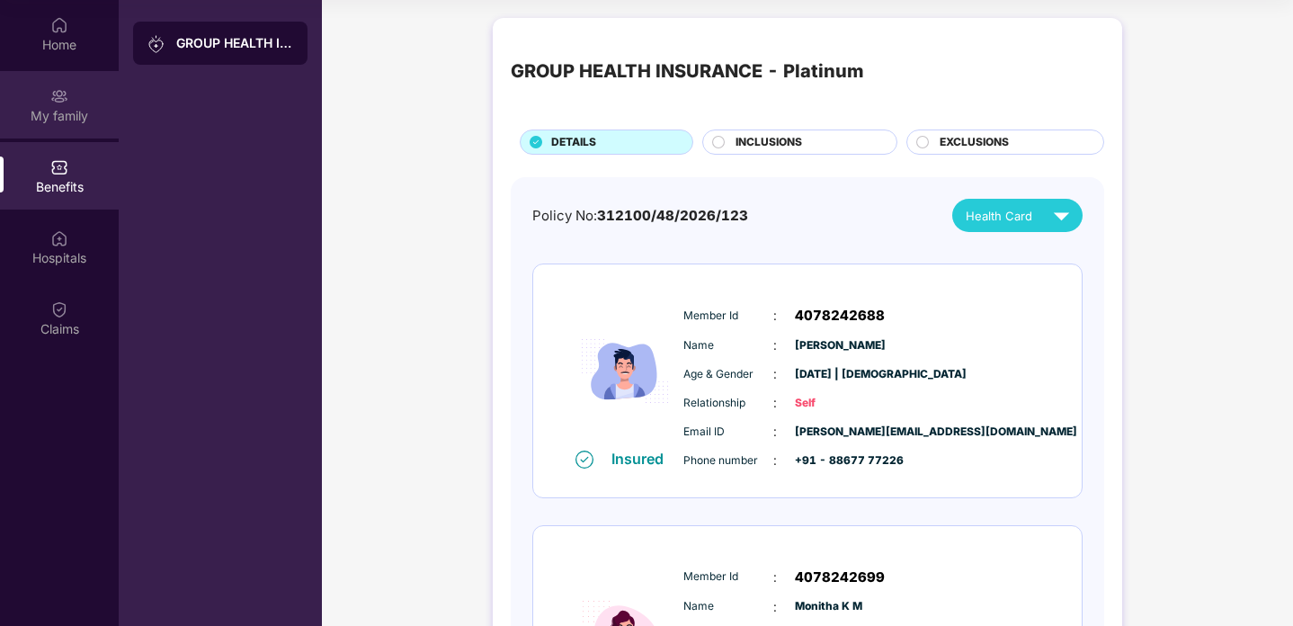
click at [85, 101] on div "My family" at bounding box center [59, 104] width 119 height 67
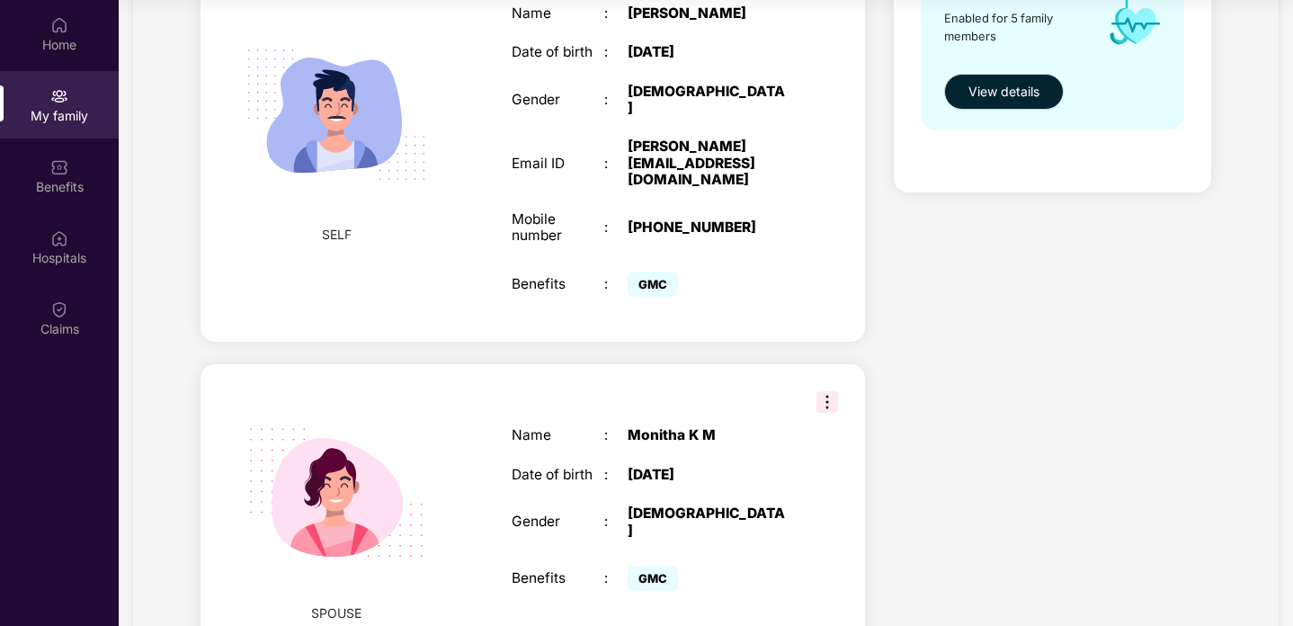
scroll to position [688, 0]
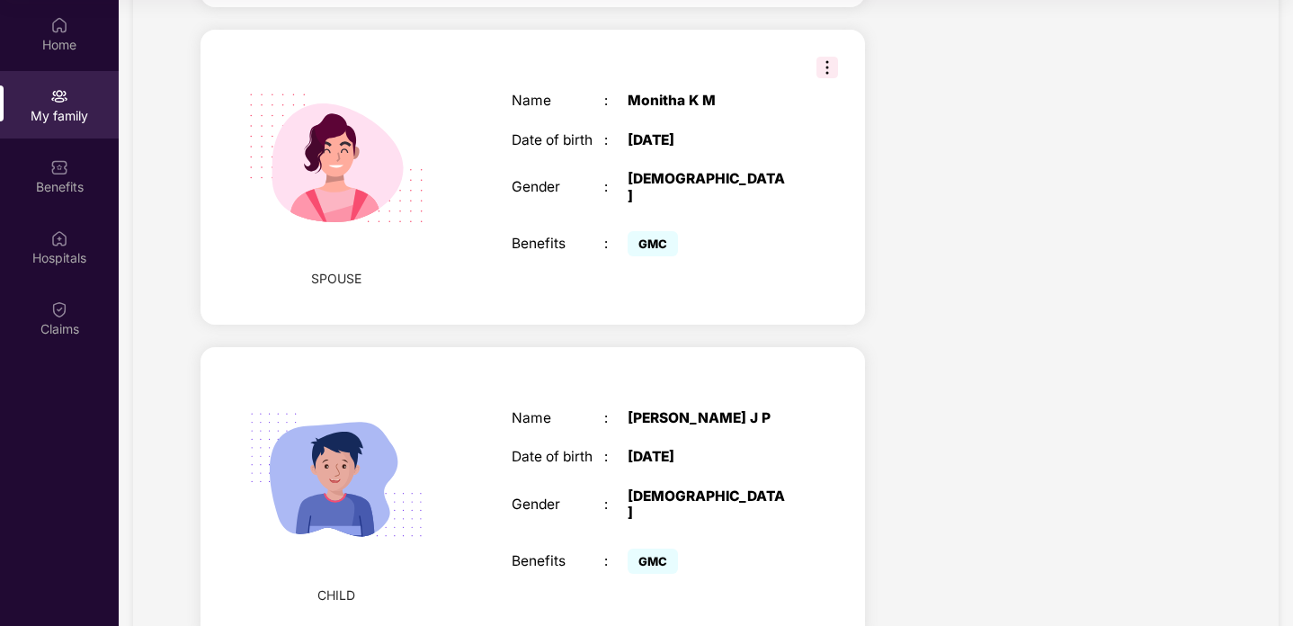
click at [641, 231] on span "GMC" at bounding box center [653, 243] width 50 height 25
click at [824, 57] on img at bounding box center [827, 68] width 22 height 22
click at [679, 229] on div "Name : [PERSON_NAME] Date of birth : [DEMOGRAPHIC_DATA] Gender : [DEMOGRAPHIC_D…" at bounding box center [651, 176] width 314 height 213
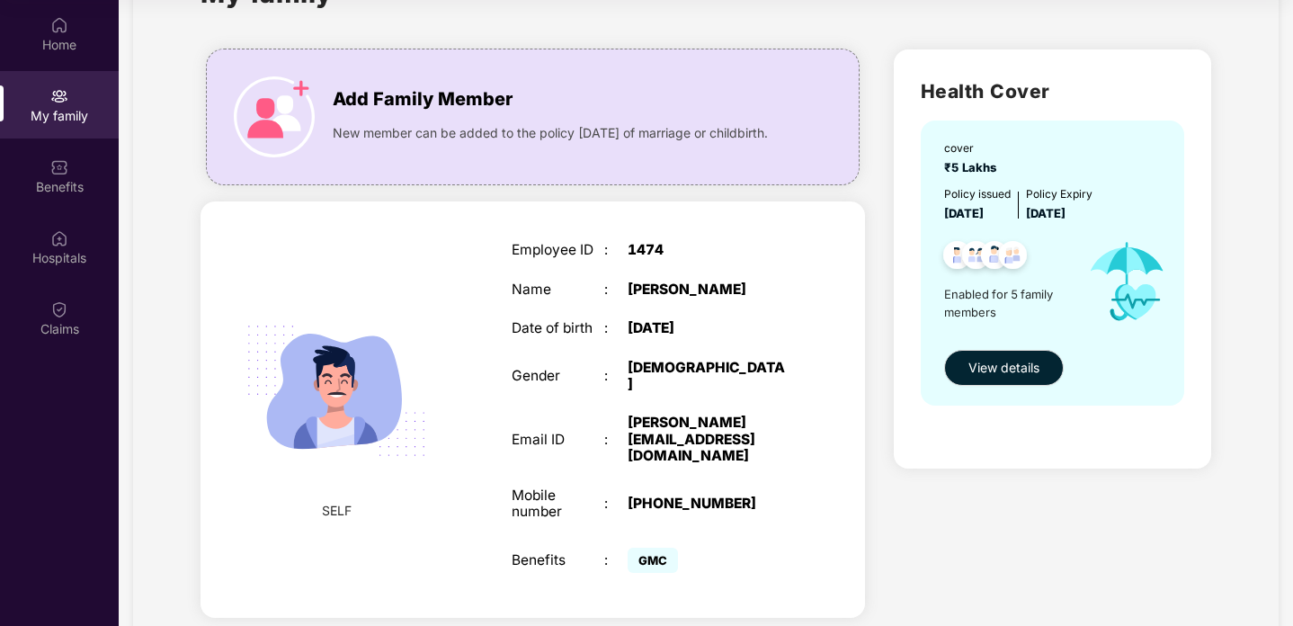
scroll to position [0, 0]
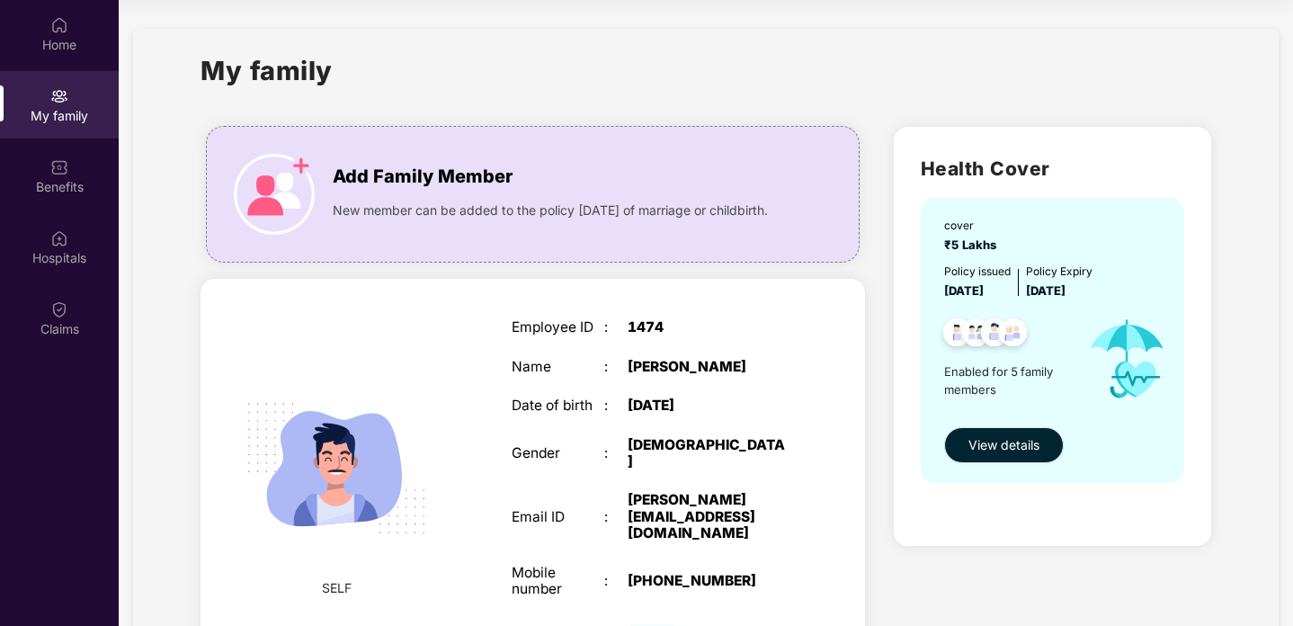
click at [968, 442] on span "View details" at bounding box center [1003, 445] width 71 height 20
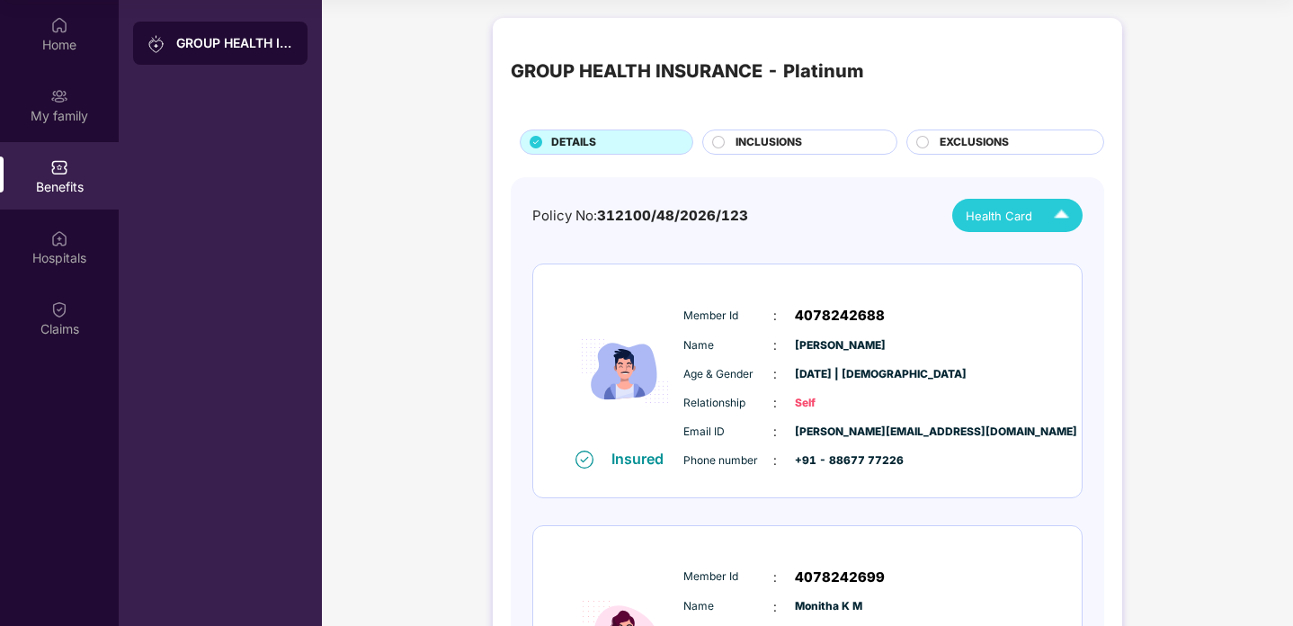
click at [1062, 212] on img at bounding box center [1061, 215] width 31 height 31
click at [990, 456] on div "Phone number : +91 - 88677 77226" at bounding box center [861, 460] width 357 height 20
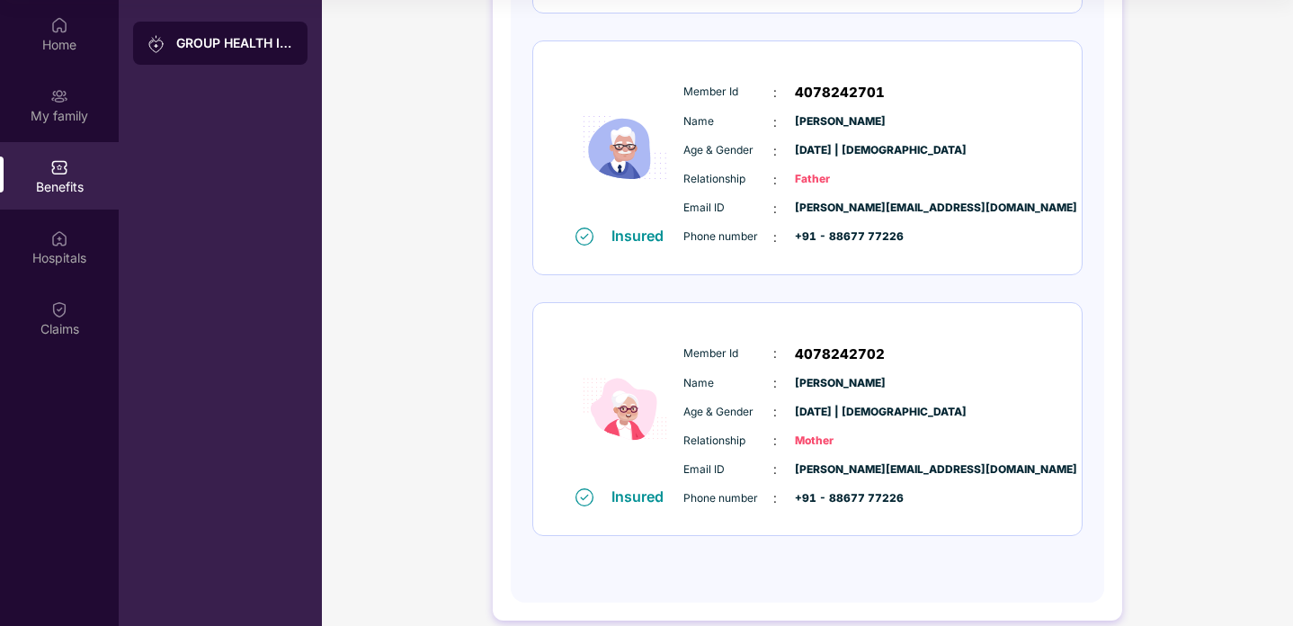
scroll to position [1029, 0]
